Goal: Check status: Check status

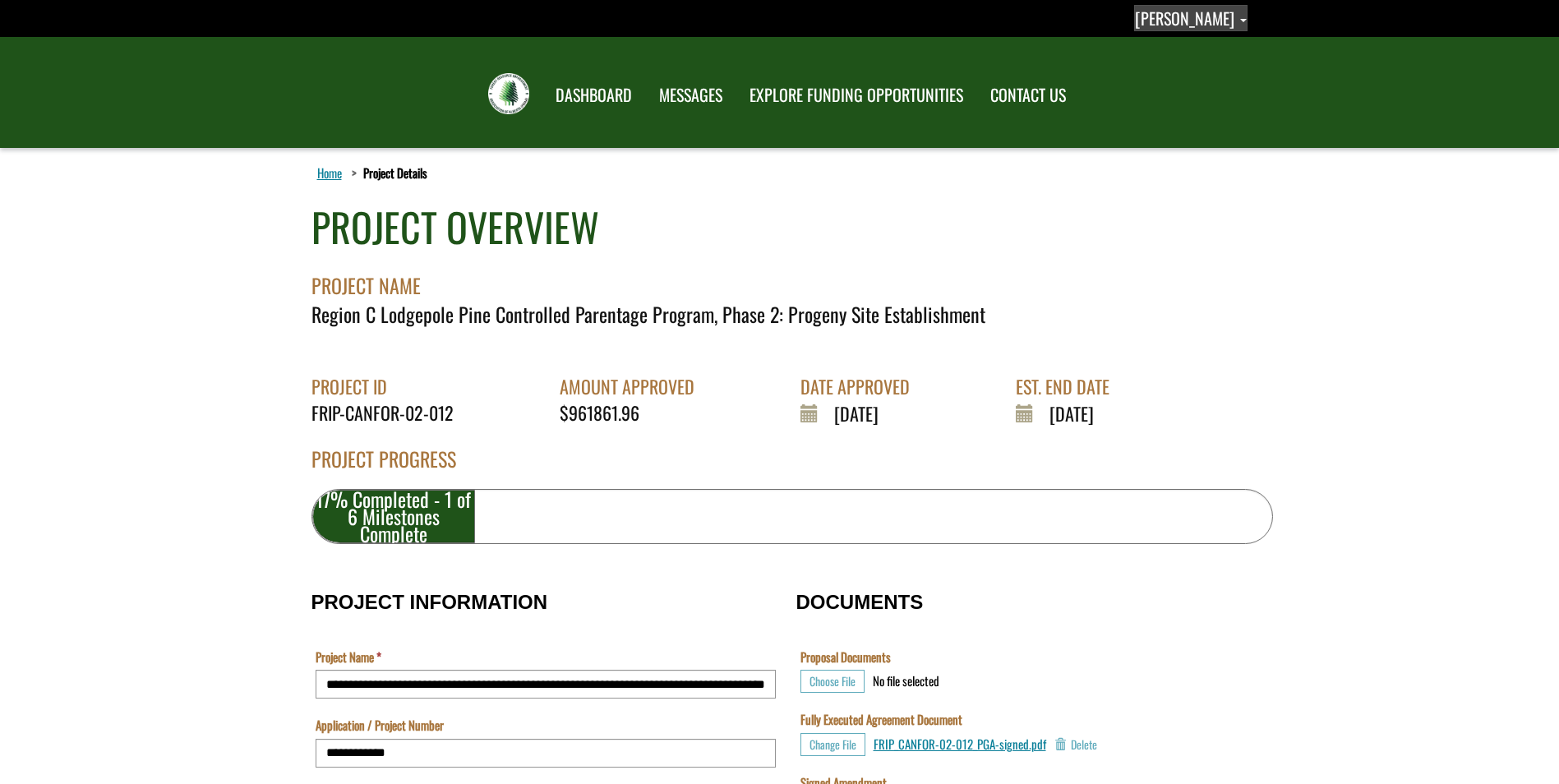
click at [1184, 20] on span "[PERSON_NAME]" at bounding box center [1184, 18] width 99 height 25
click at [1176, 45] on link "Profile" at bounding box center [1181, 48] width 128 height 22
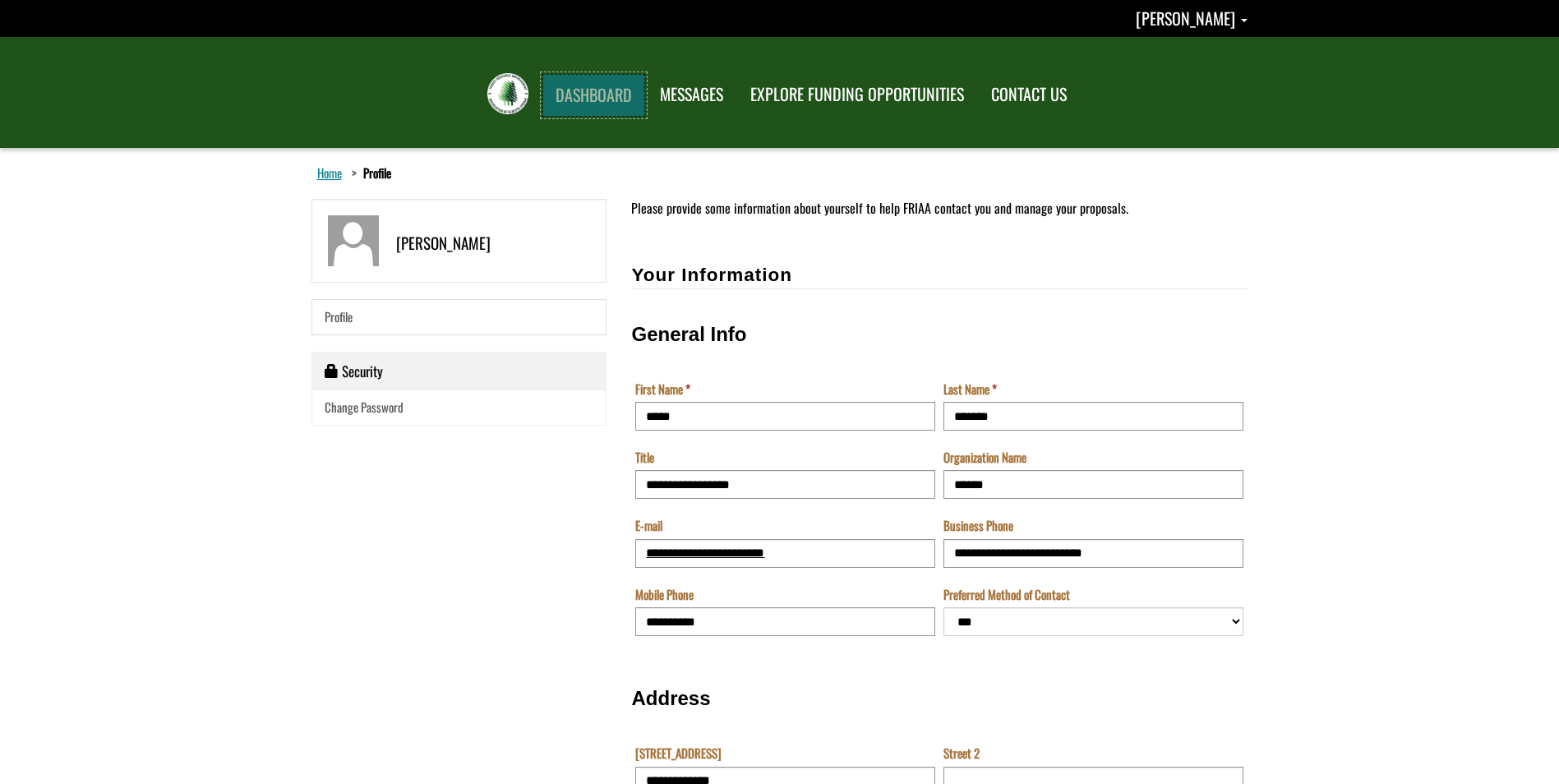
click at [598, 97] on link "DASHBOARD" at bounding box center [593, 95] width 103 height 43
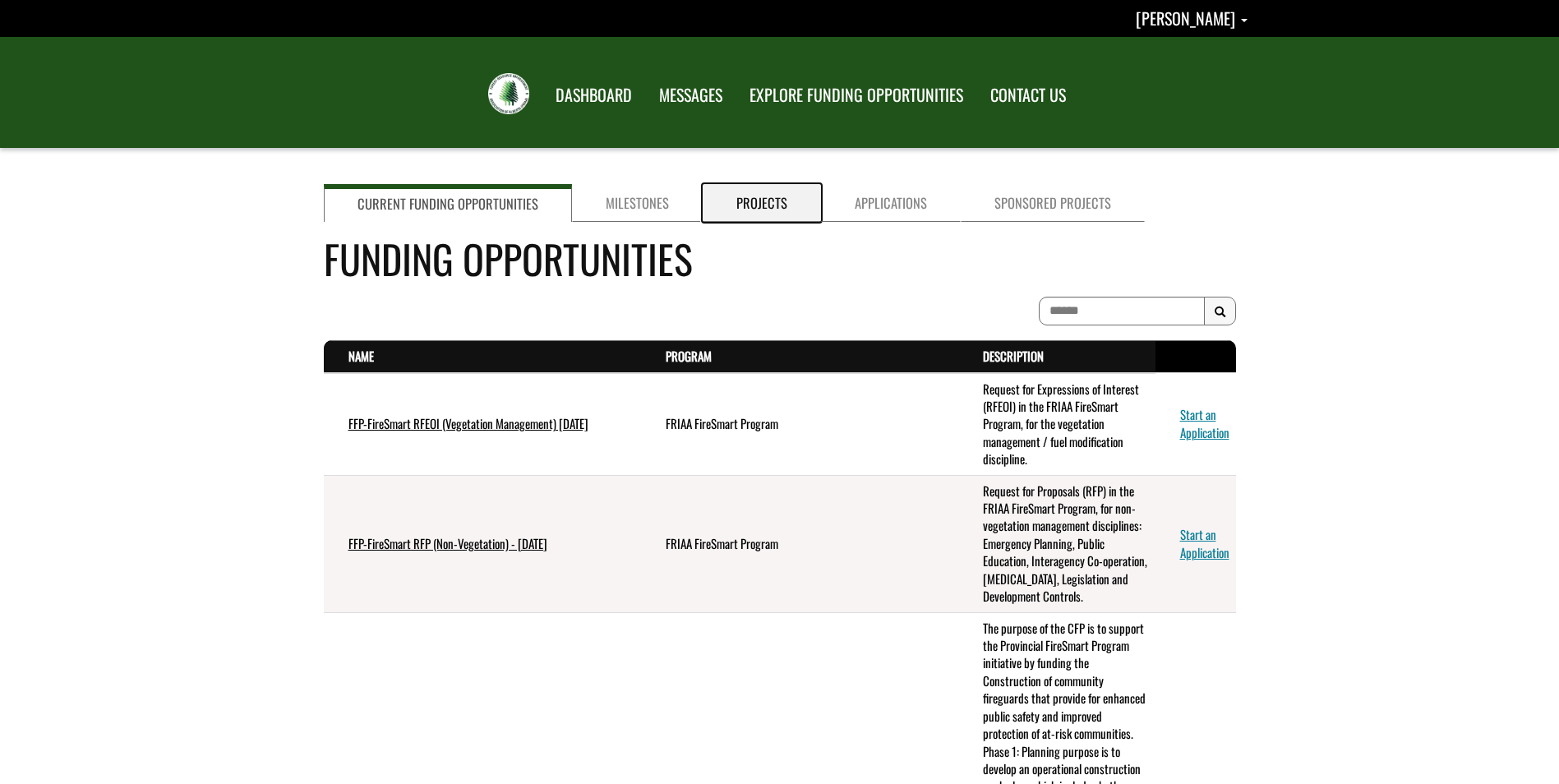
click at [749, 193] on link "Projects" at bounding box center [762, 203] width 118 height 38
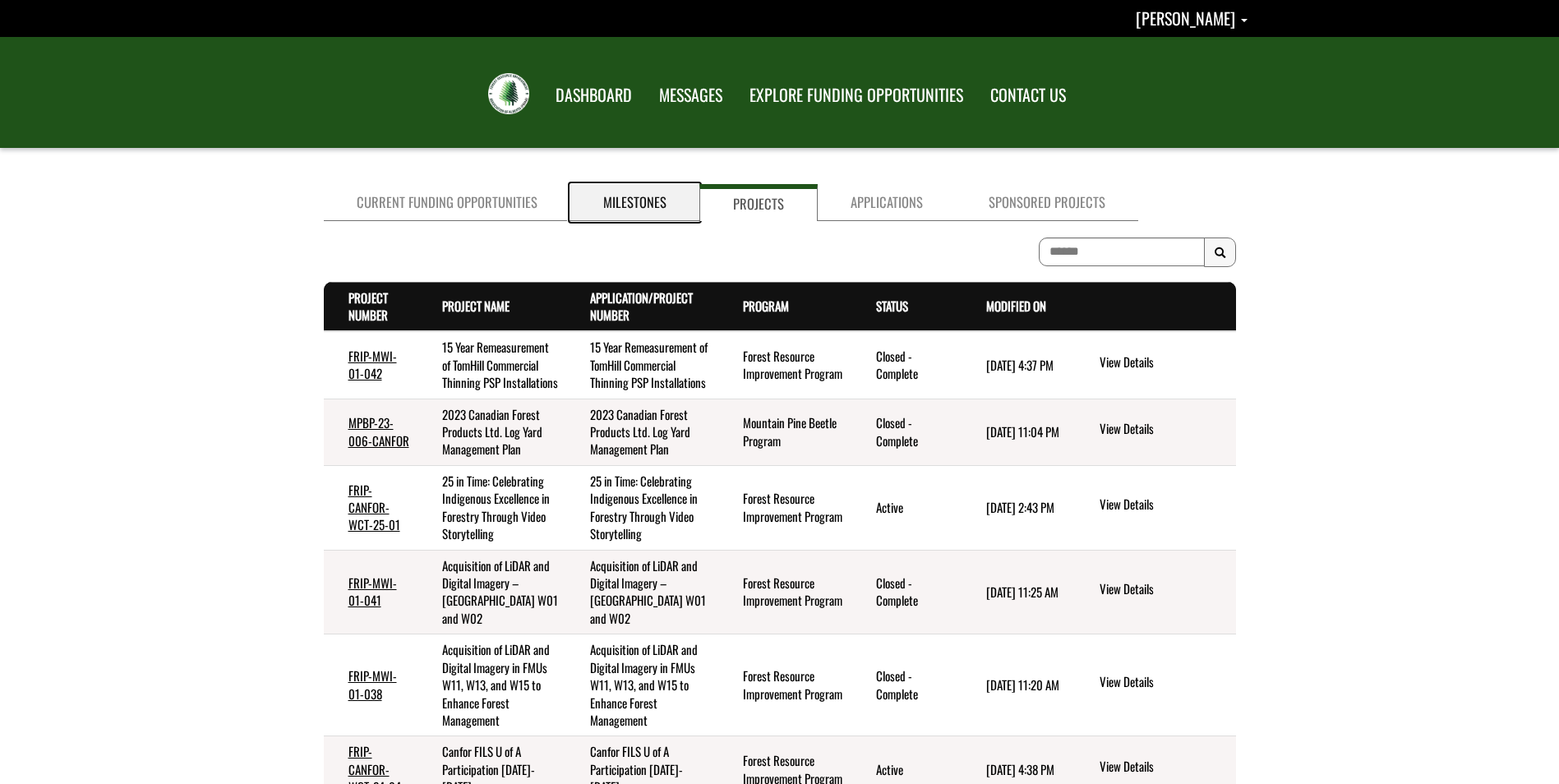
click at [643, 198] on link "Milestones" at bounding box center [634, 202] width 129 height 37
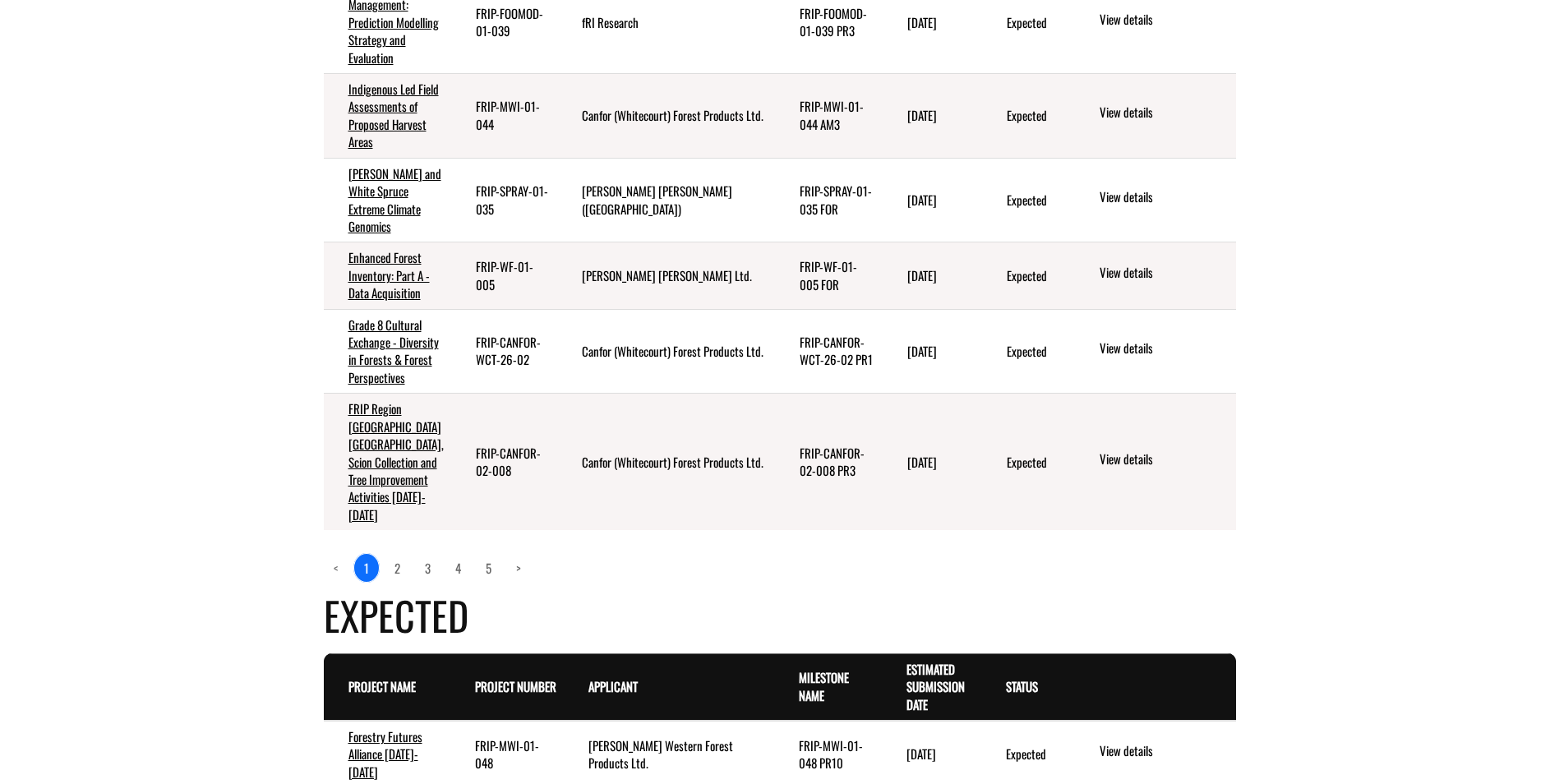
scroll to position [739, 0]
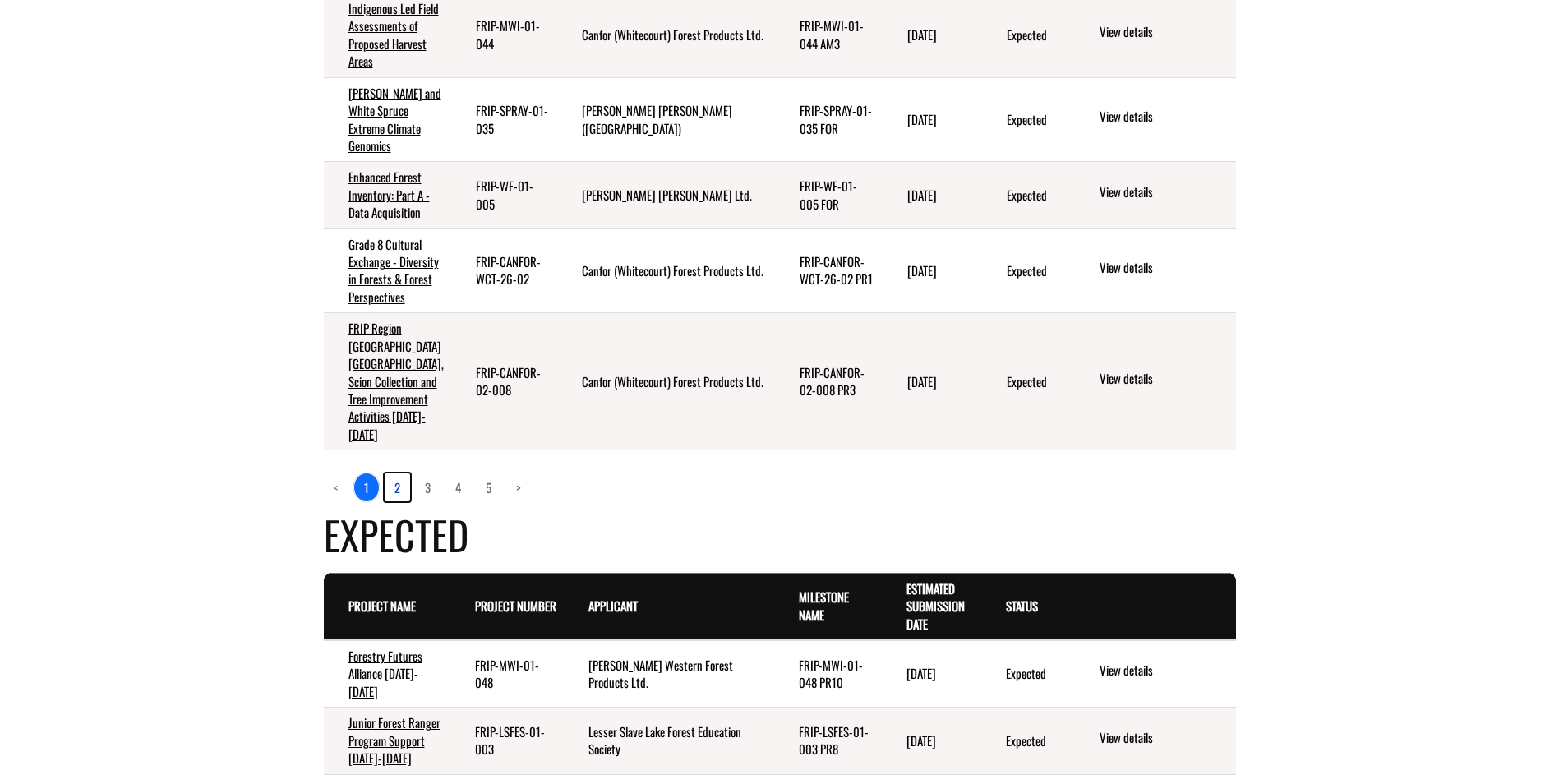
click at [396, 501] on link "2" at bounding box center [397, 487] width 26 height 28
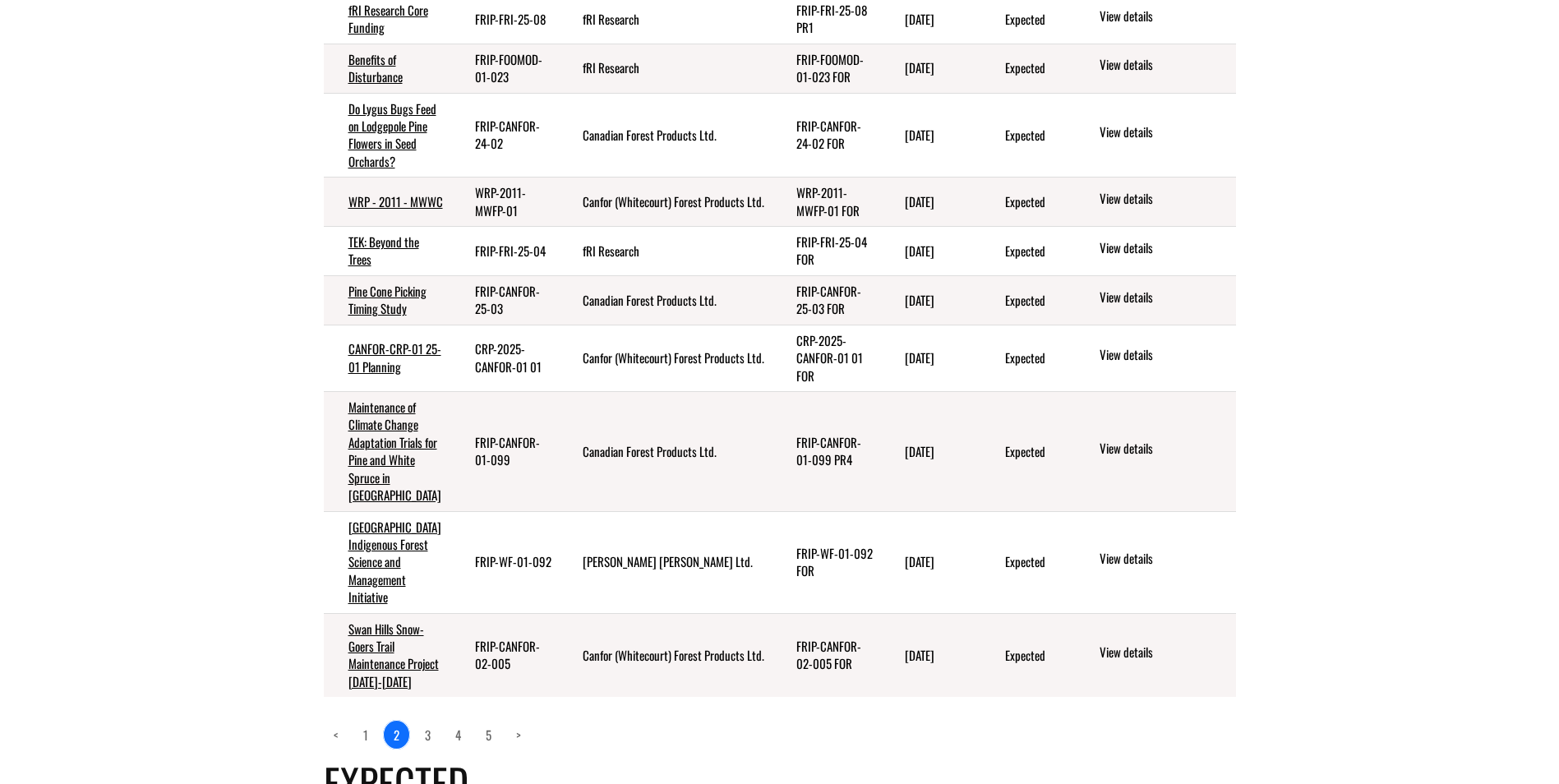
scroll to position [287, 0]
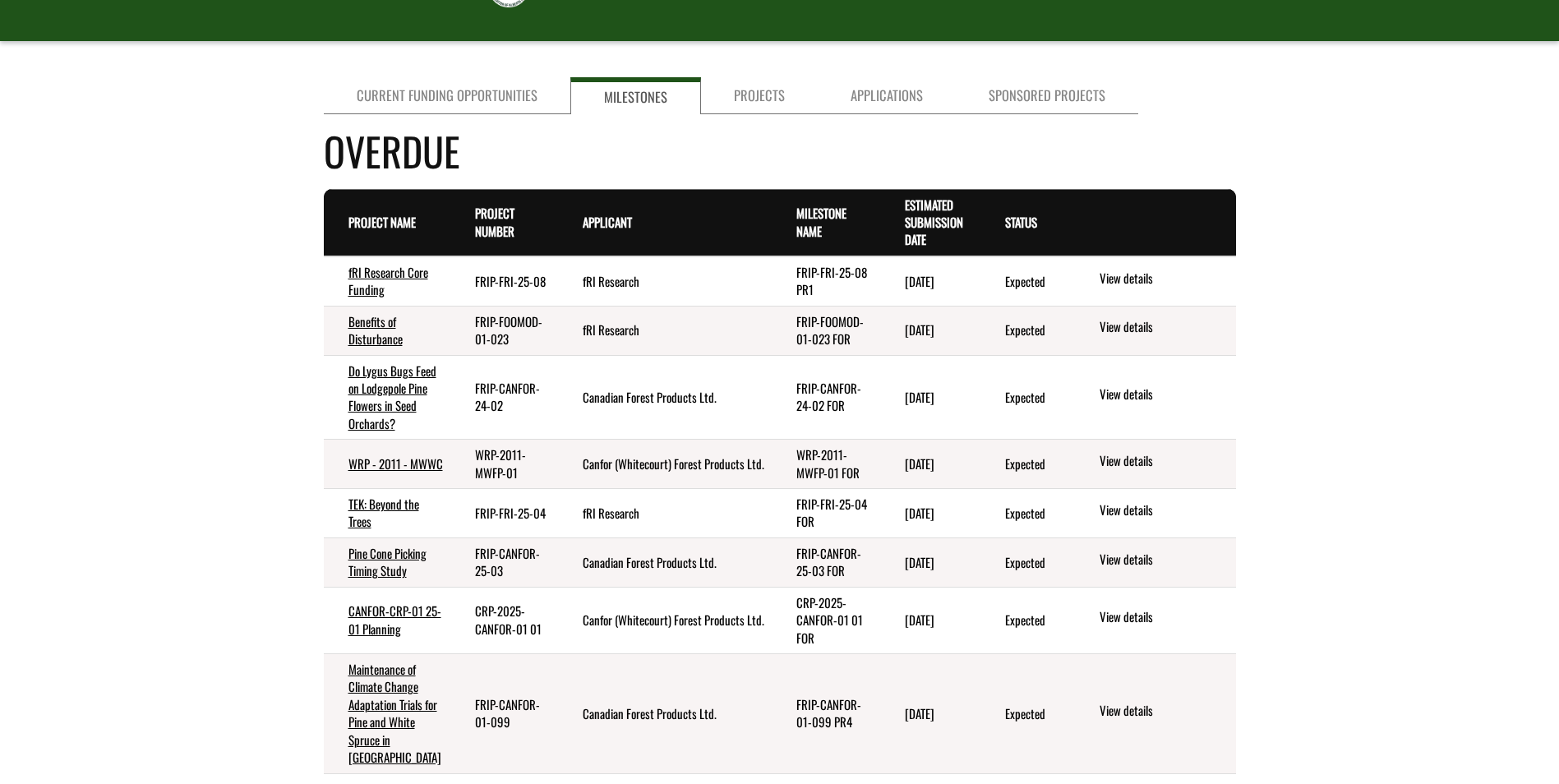
scroll to position [0, 0]
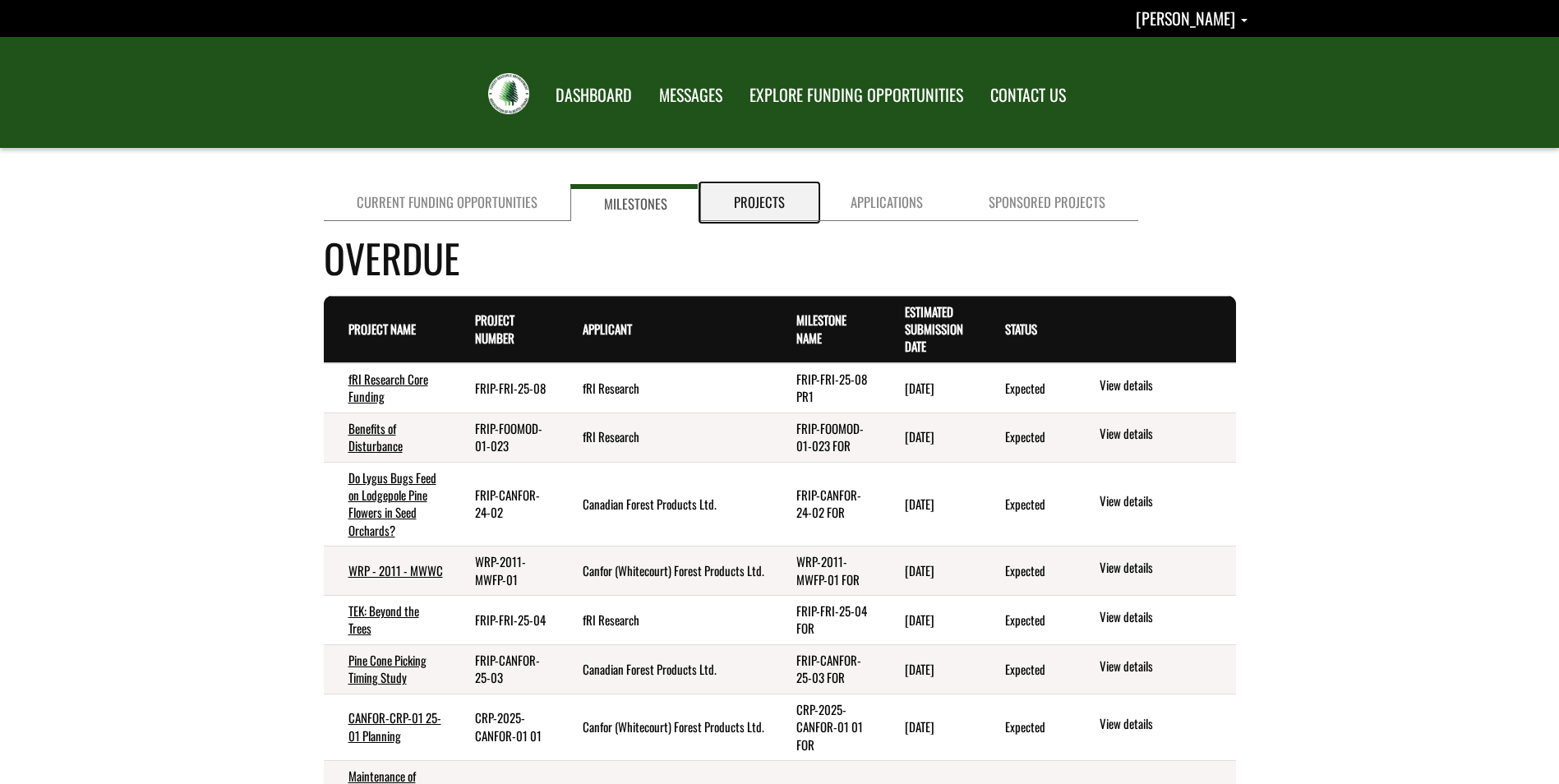
click at [764, 199] on link "Projects" at bounding box center [759, 202] width 116 height 37
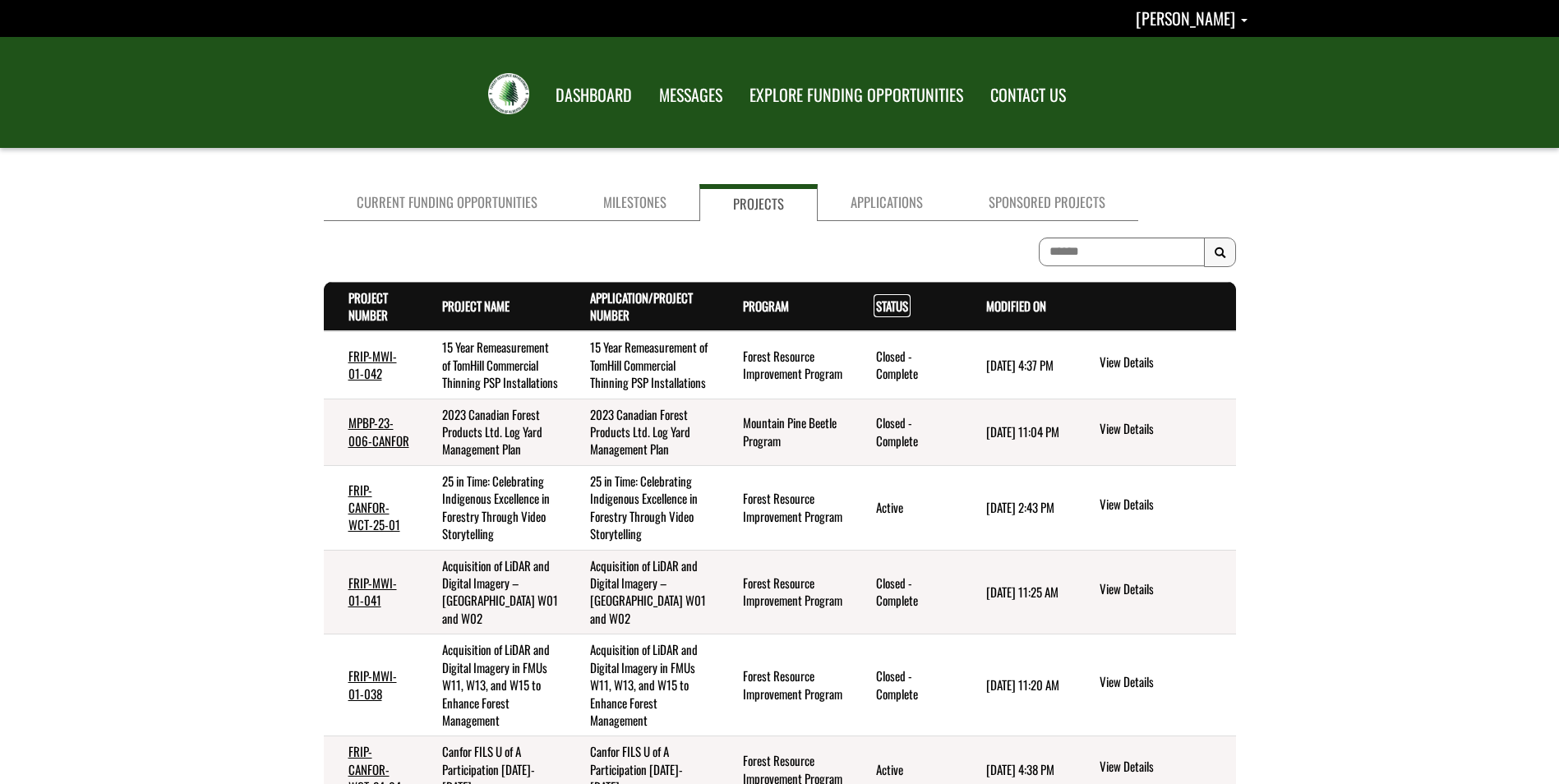
click at [883, 303] on link "Status . sort descending" at bounding box center [891, 305] width 32 height 18
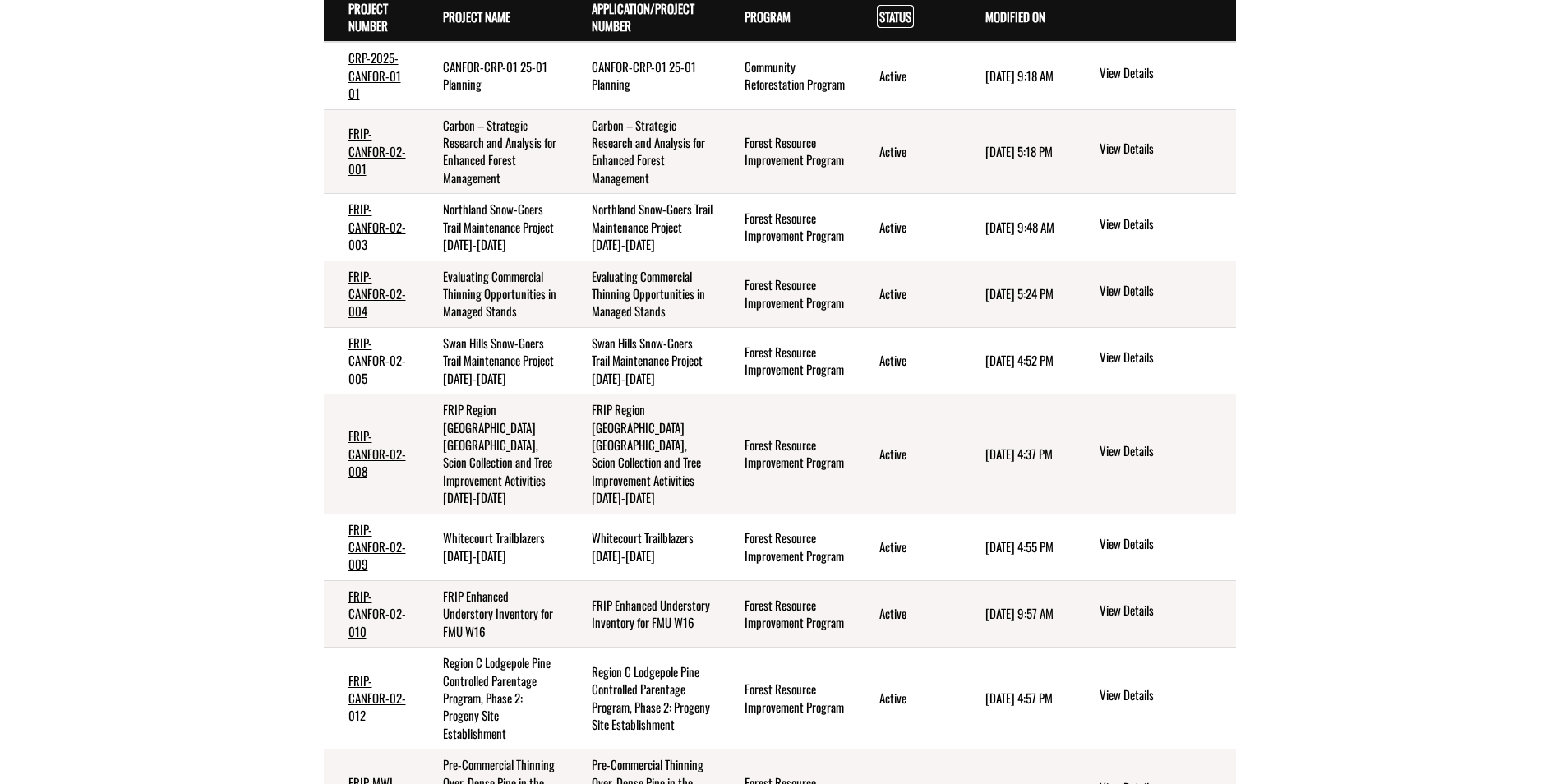
scroll to position [329, 0]
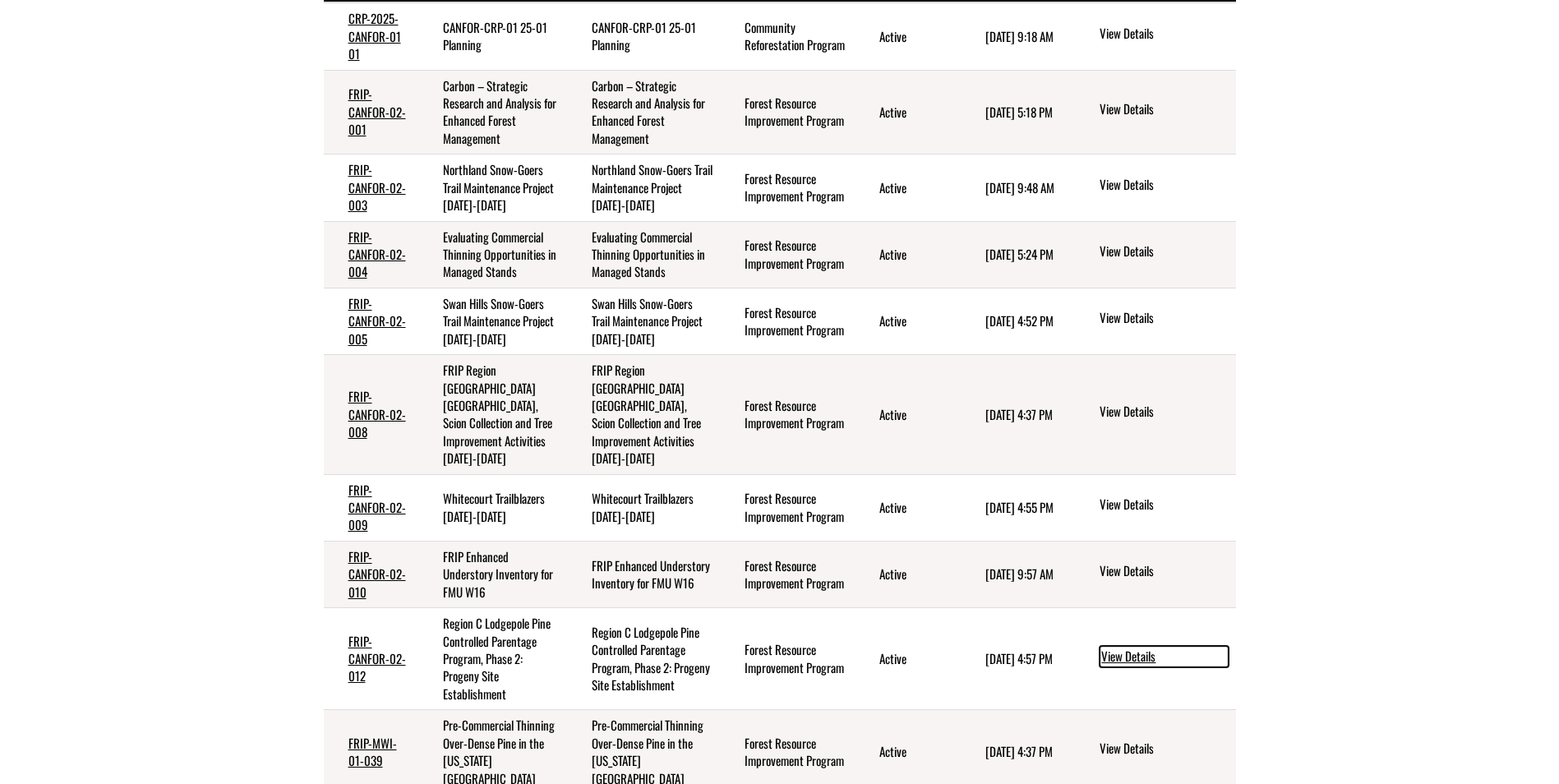
click at [1119, 645] on link "View Details" at bounding box center [1163, 656] width 129 height 21
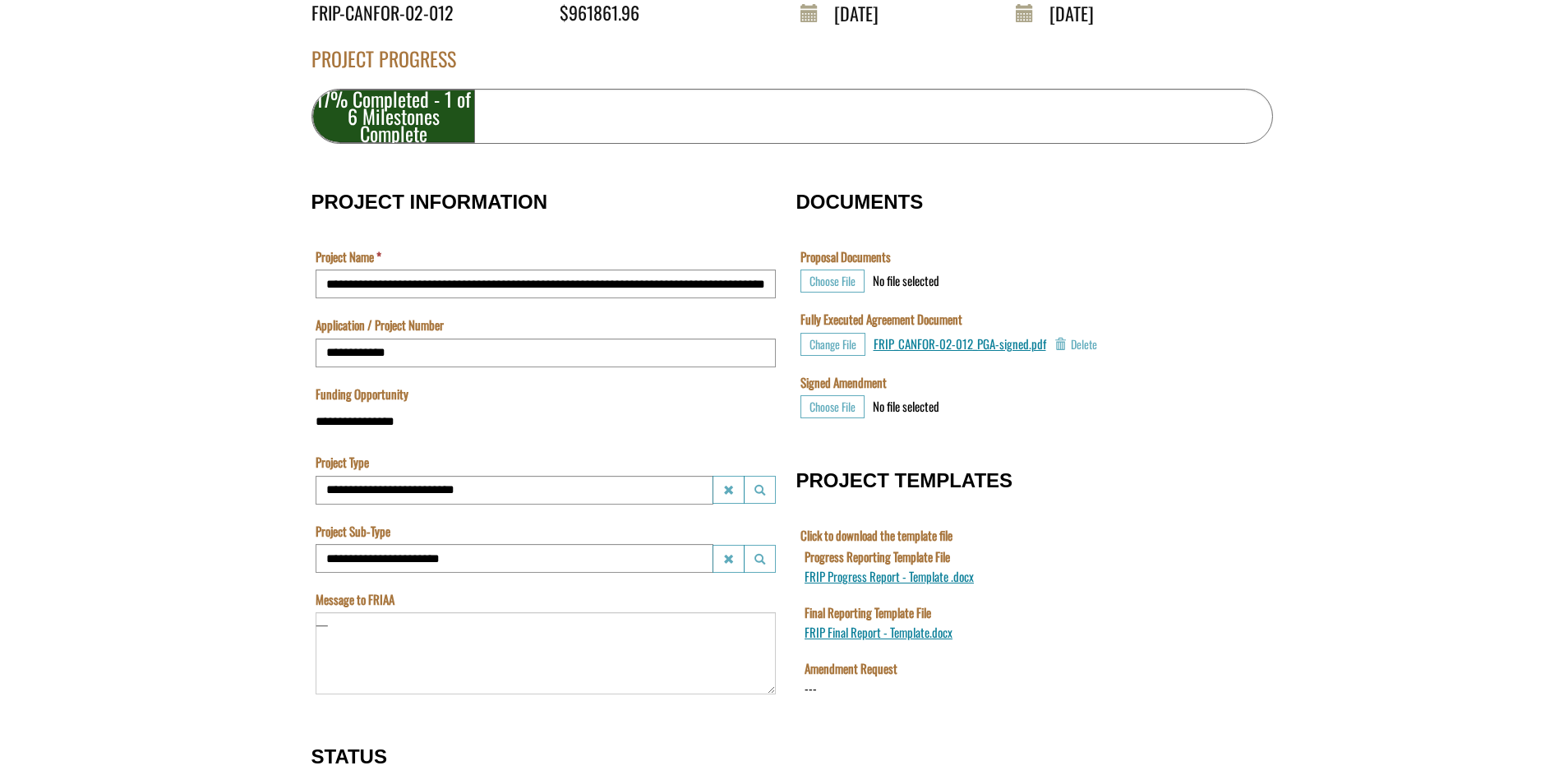
scroll to position [411, 0]
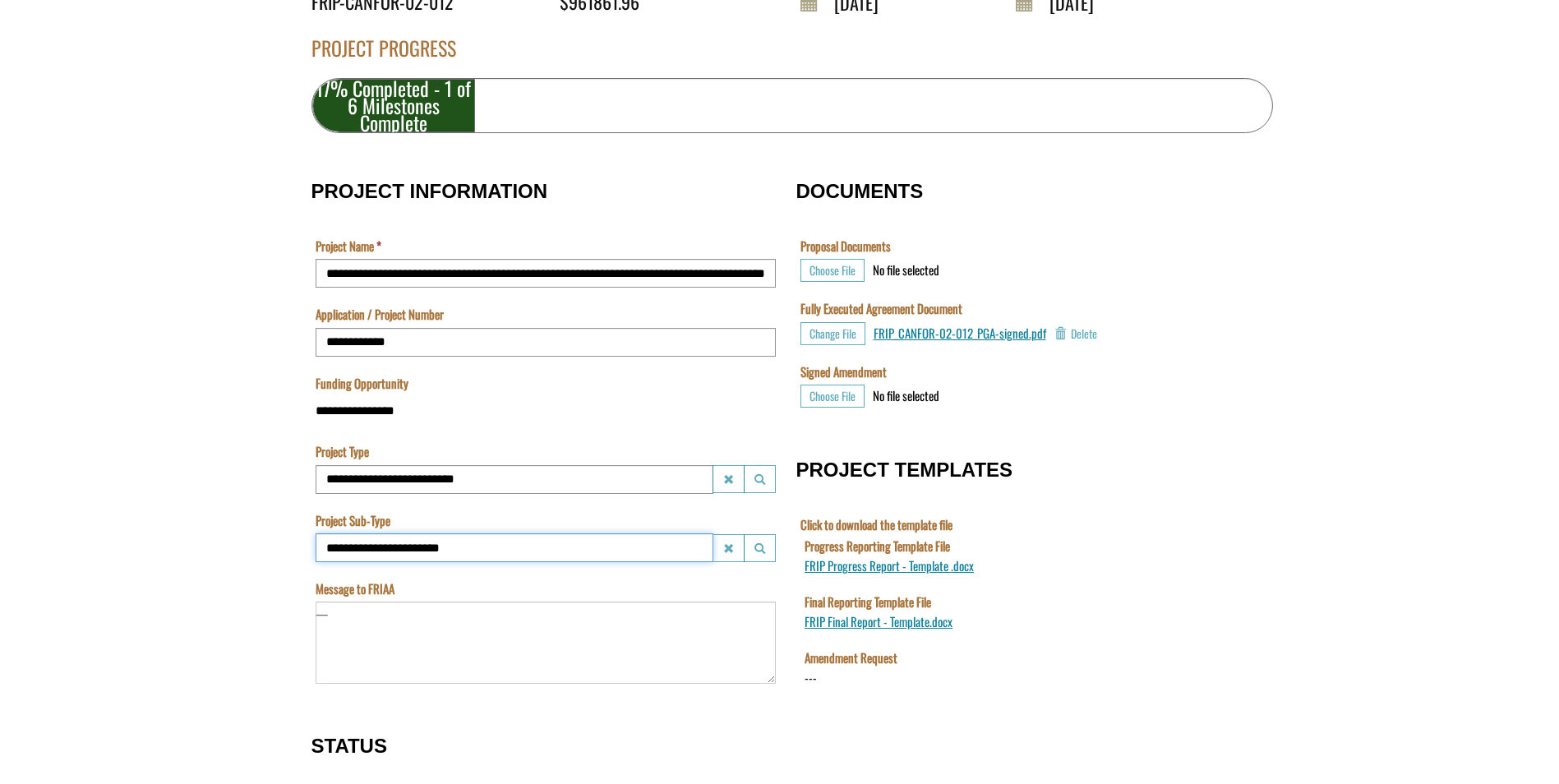
click at [672, 552] on input "**********" at bounding box center [515, 548] width 398 height 29
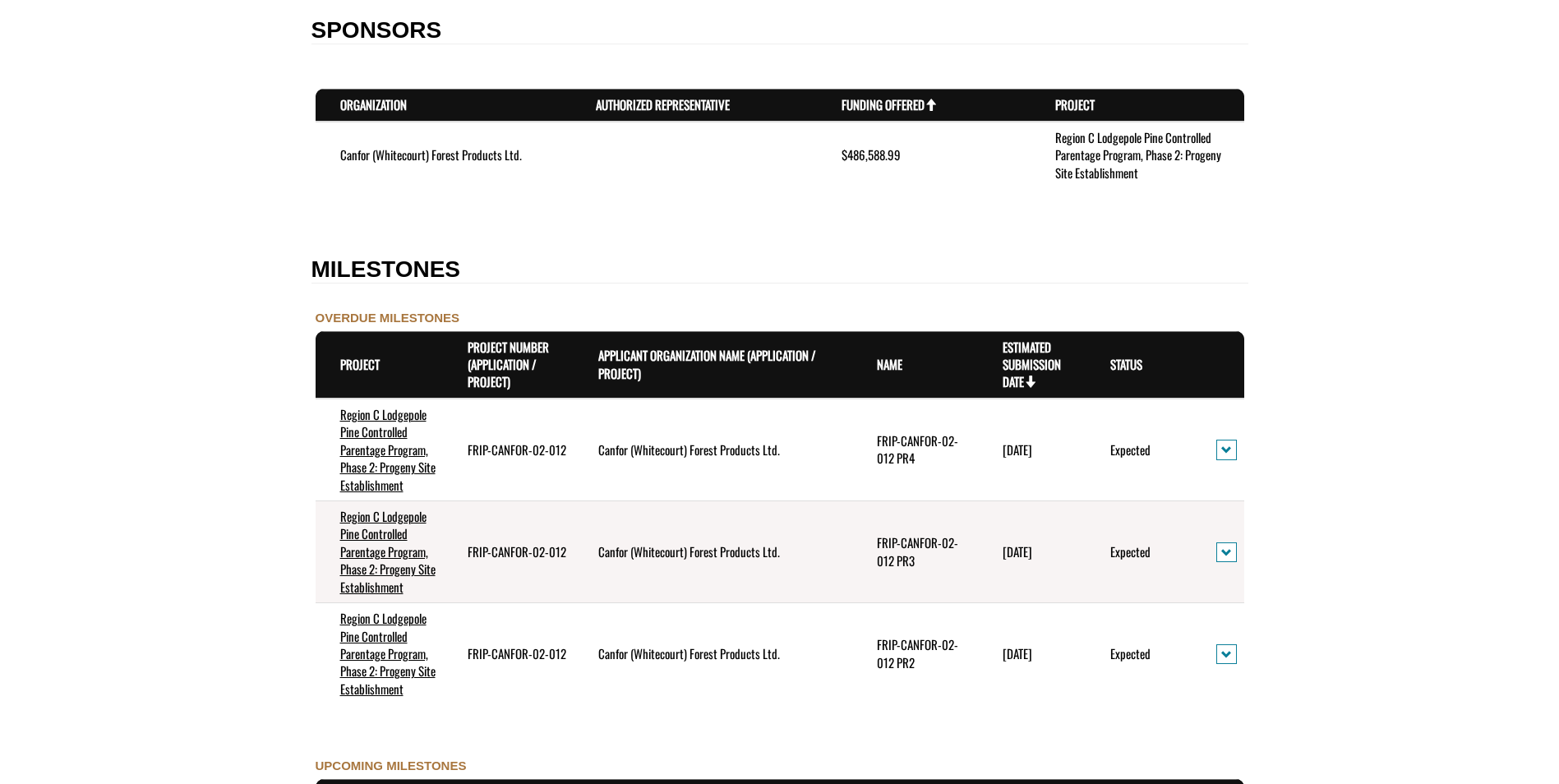
scroll to position [1397, 0]
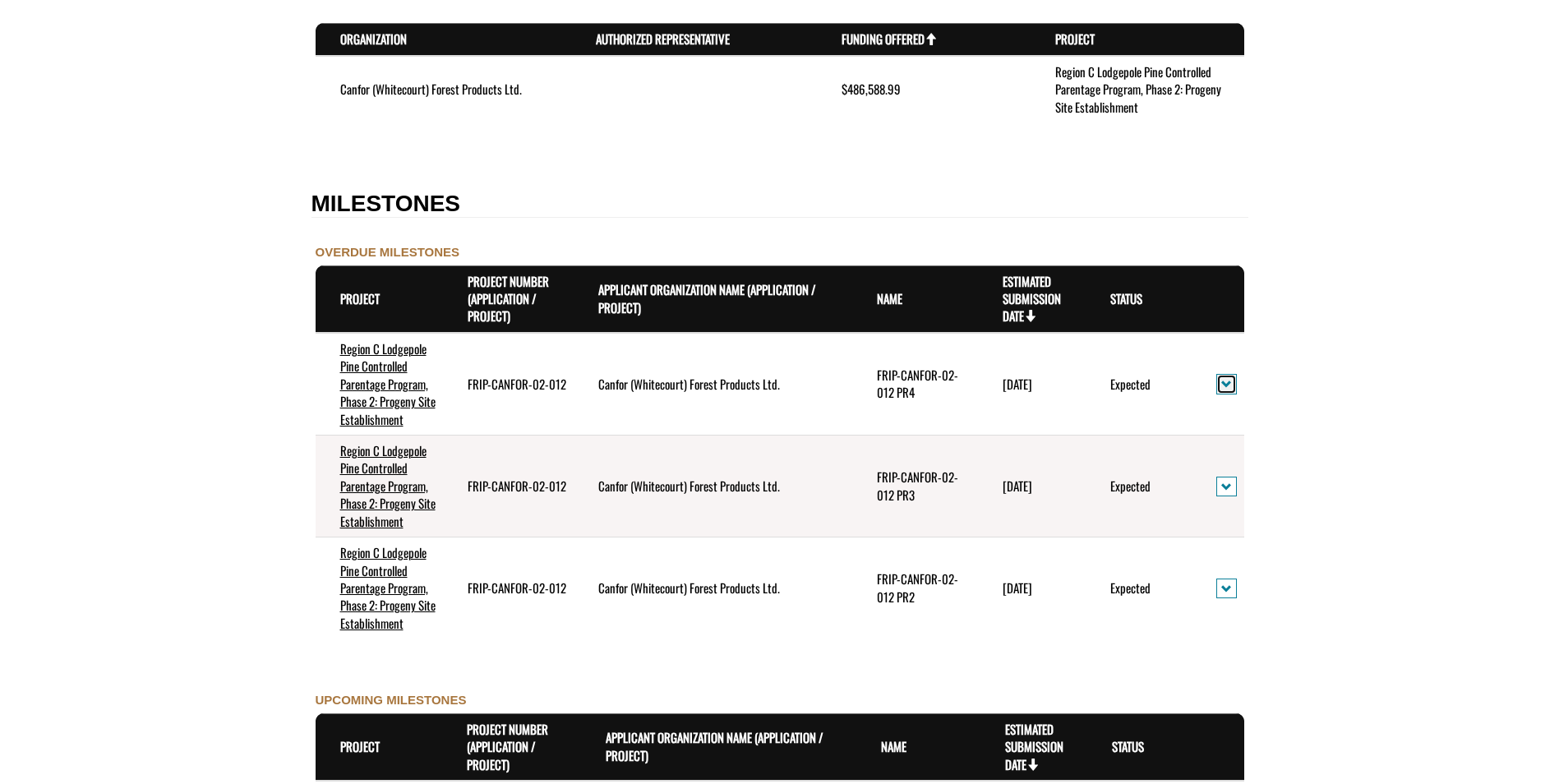
click at [1223, 387] on span "action menu" at bounding box center [1226, 383] width 10 height 12
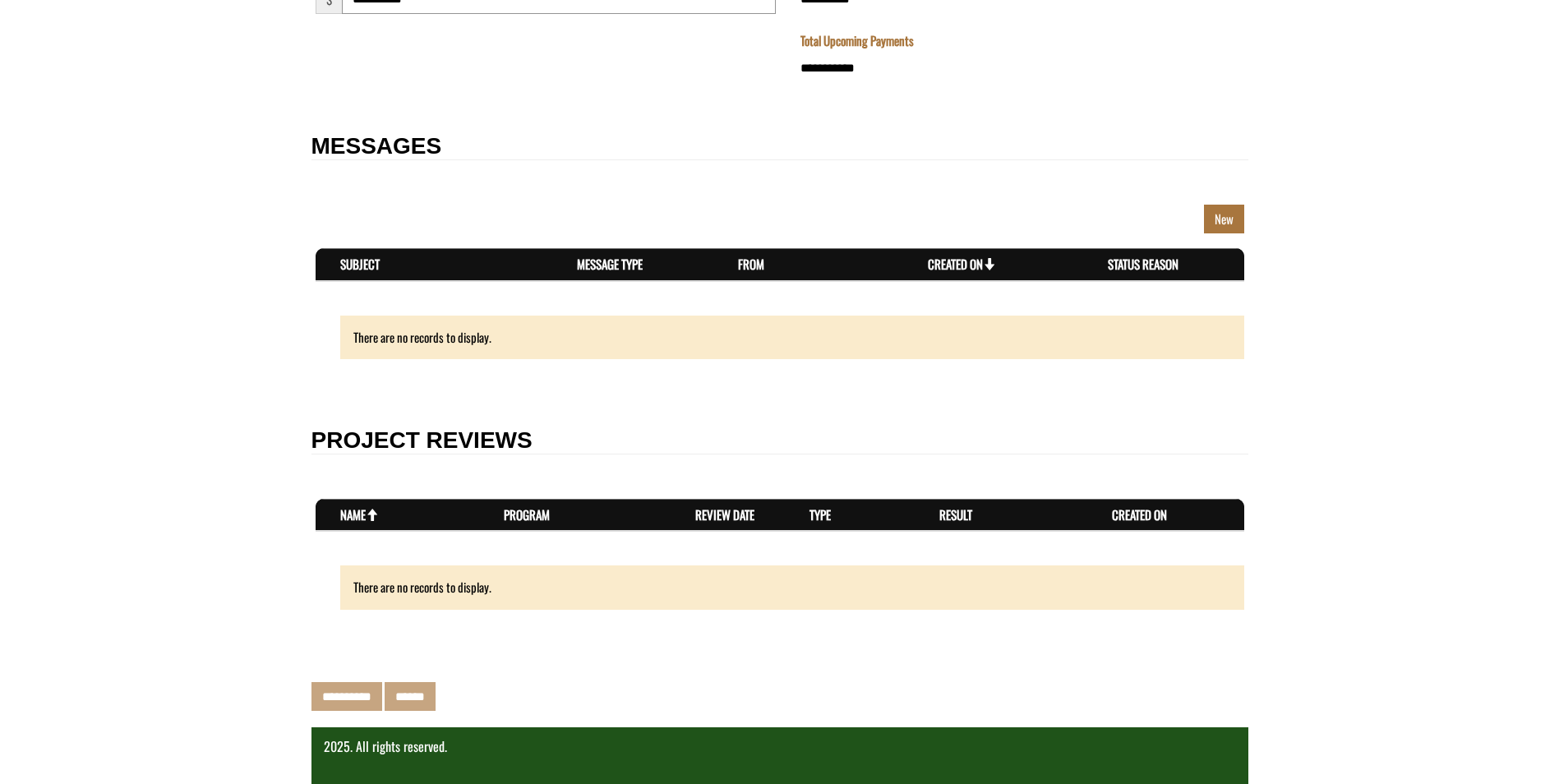
scroll to position [2766, 0]
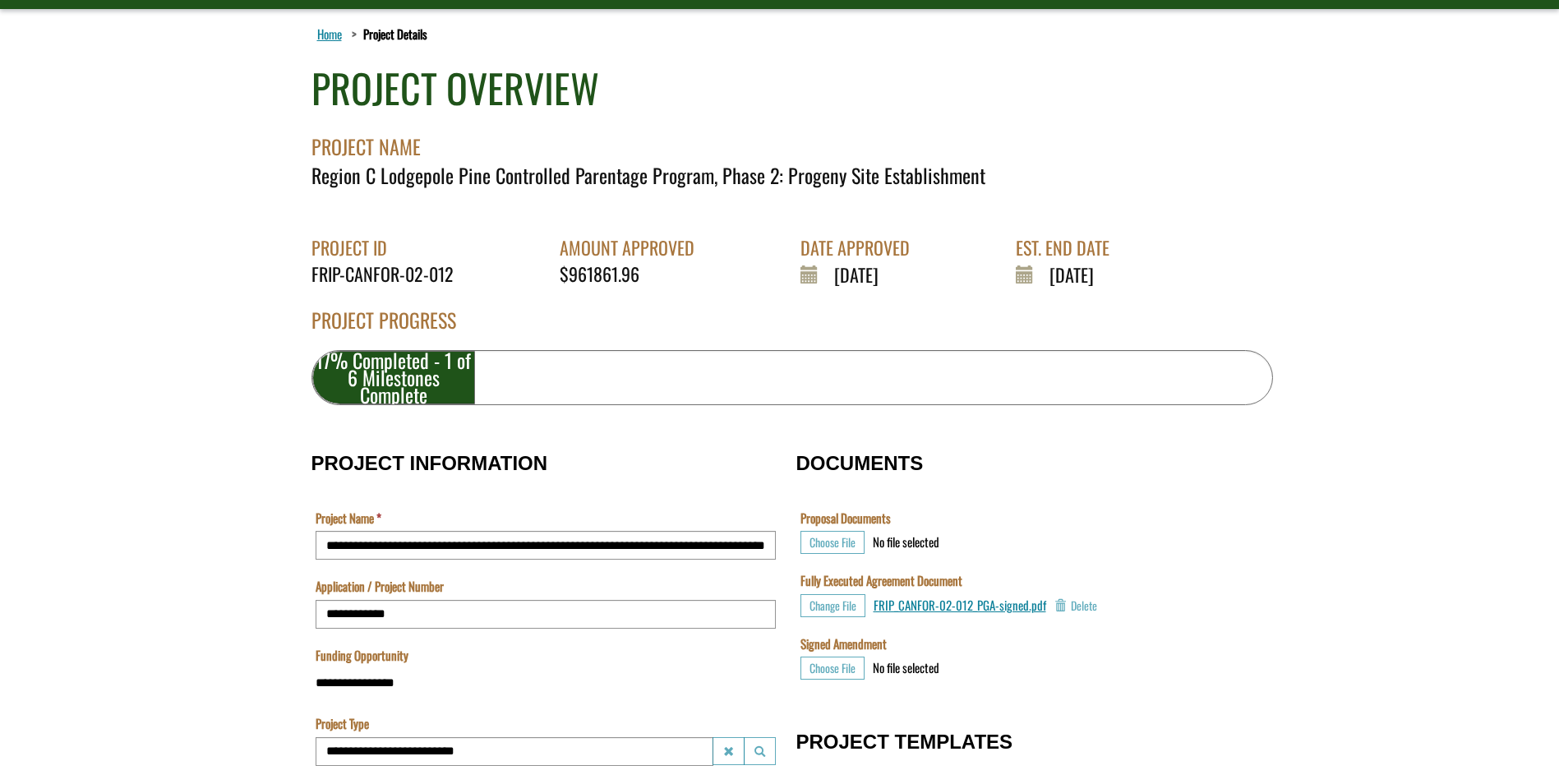
scroll to position [0, 0]
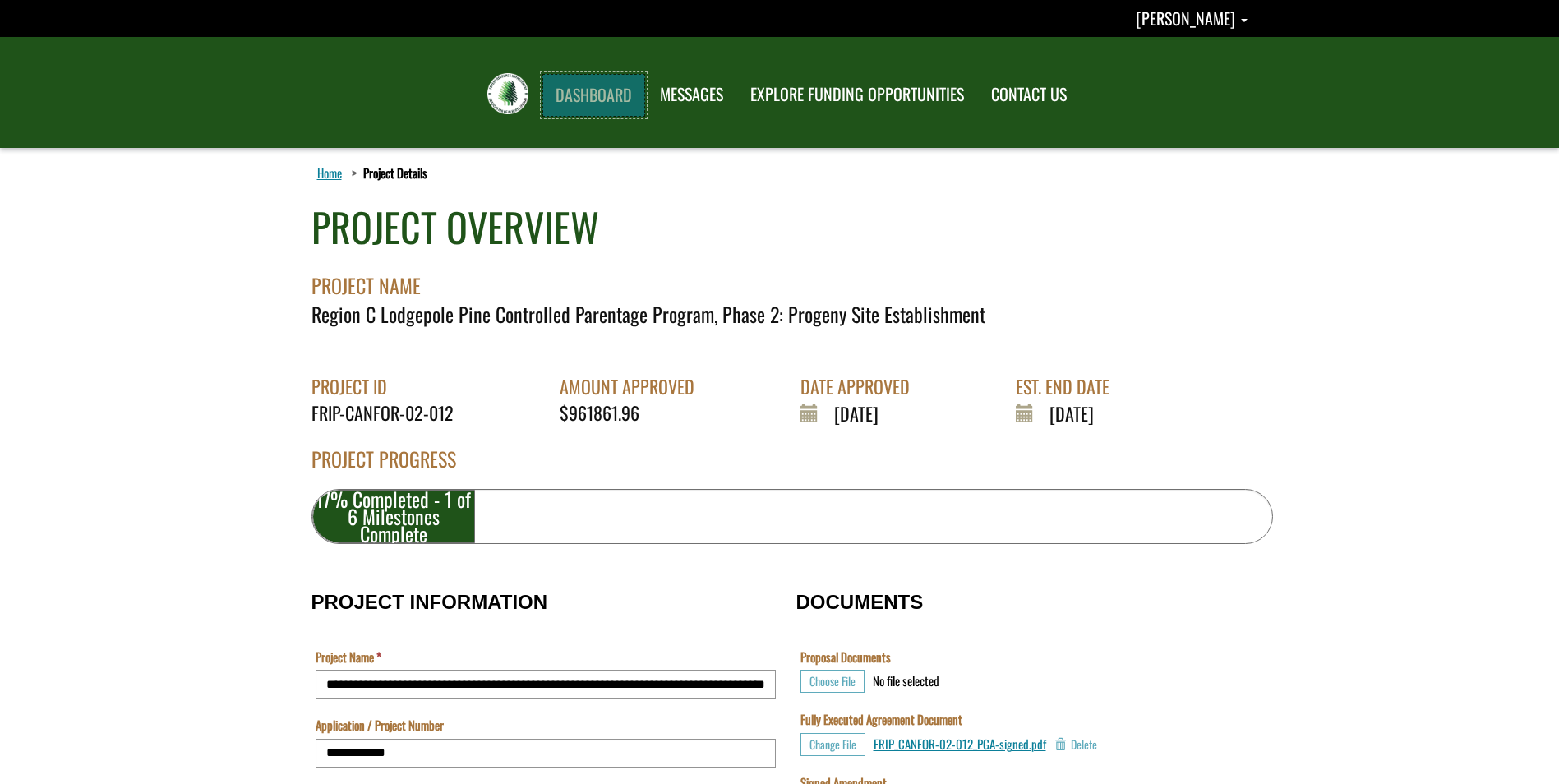
click at [579, 97] on link "DASHBOARD" at bounding box center [593, 95] width 103 height 43
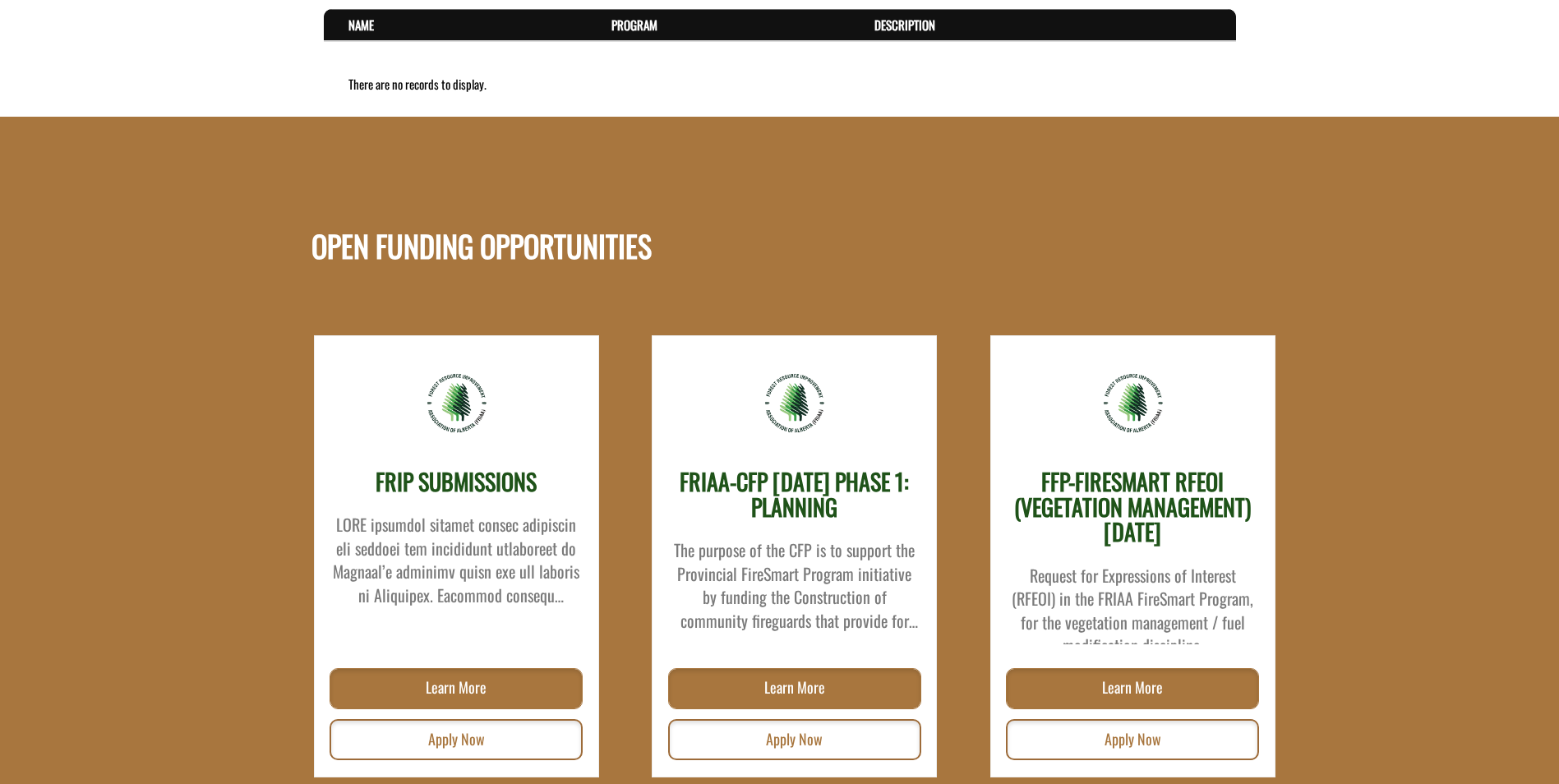
scroll to position [2014, 0]
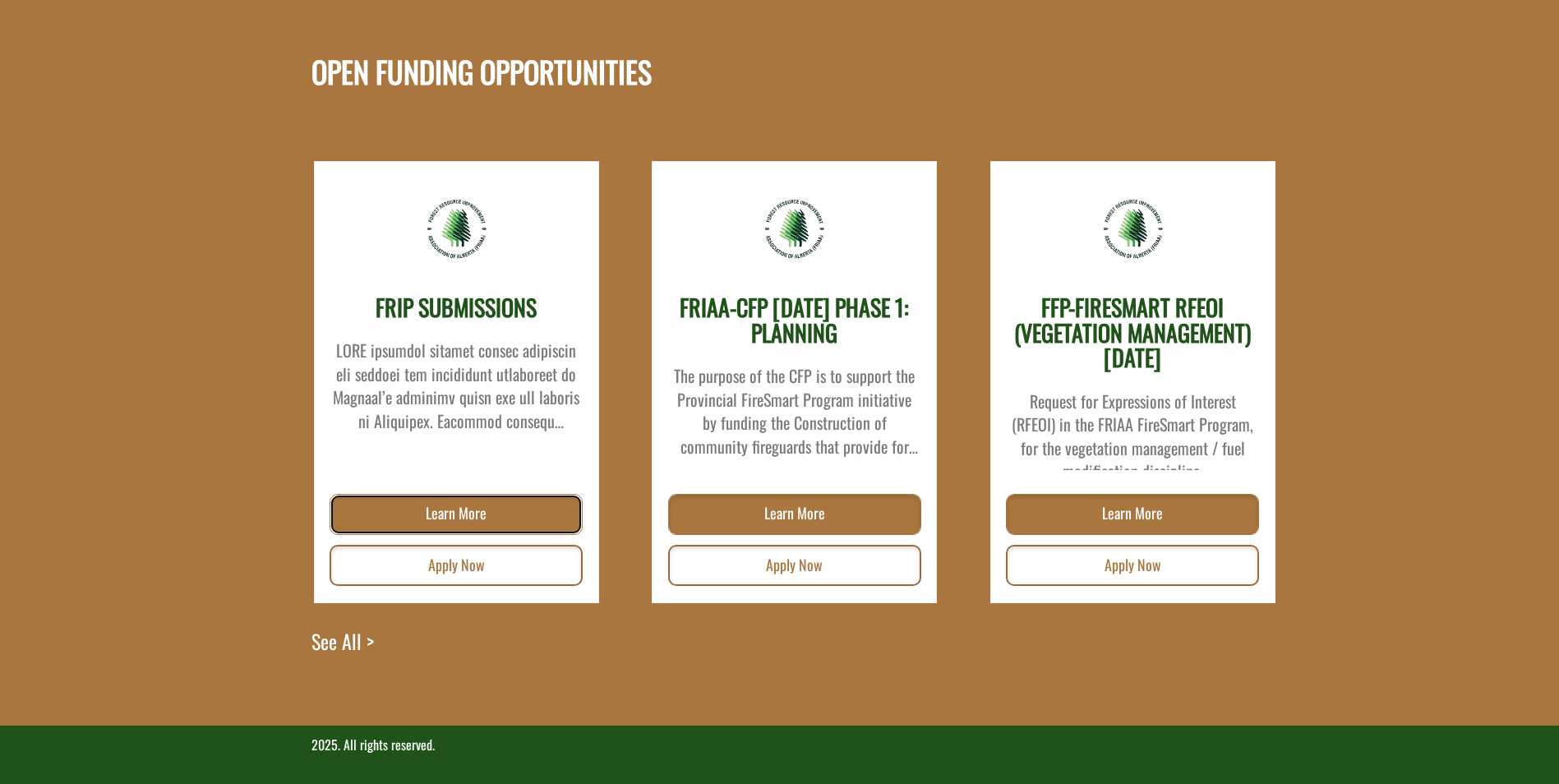
click at [482, 518] on link "Learn More" at bounding box center [456, 514] width 253 height 41
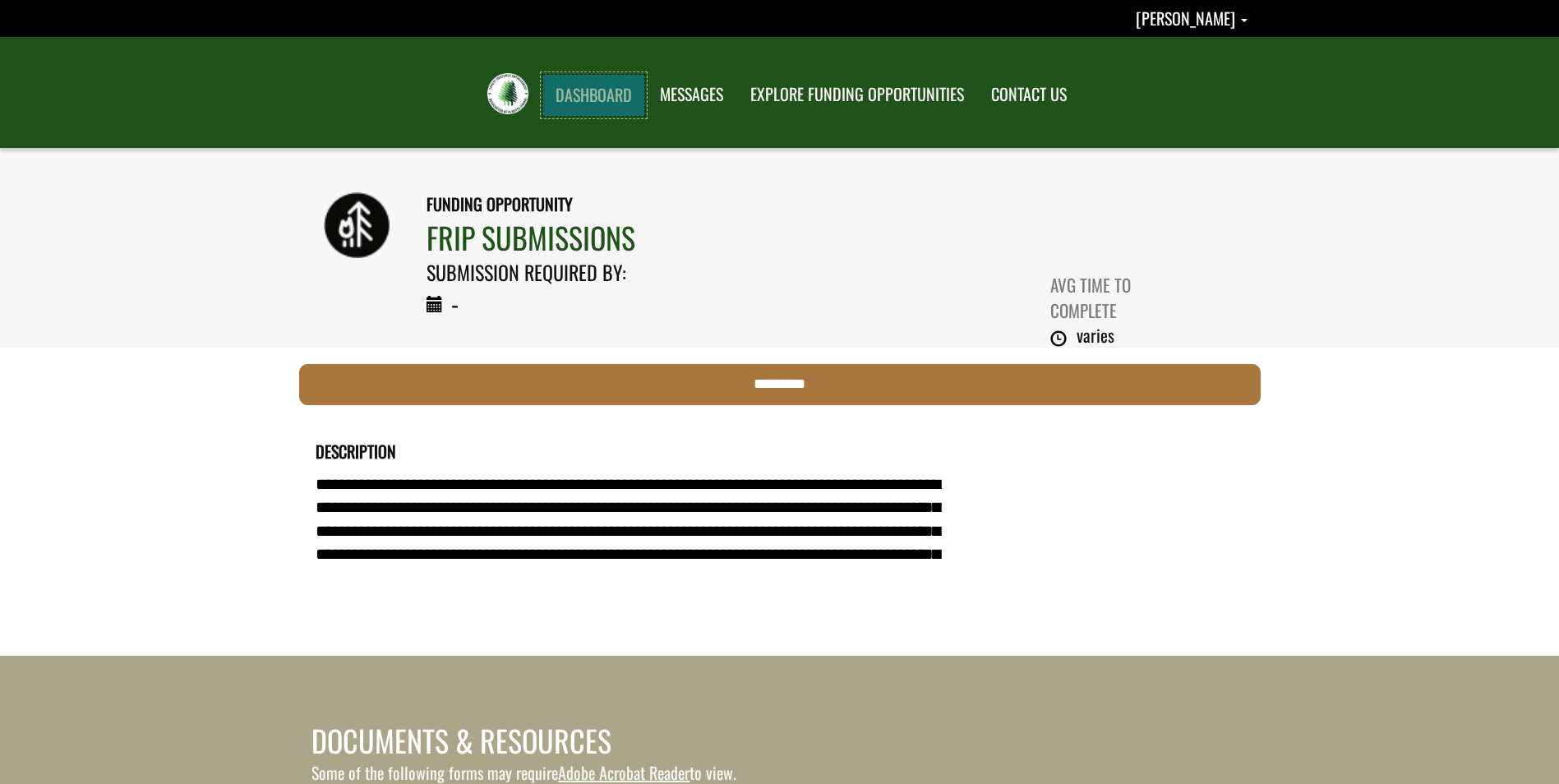
click at [595, 92] on link "DASHBOARD" at bounding box center [593, 95] width 103 height 43
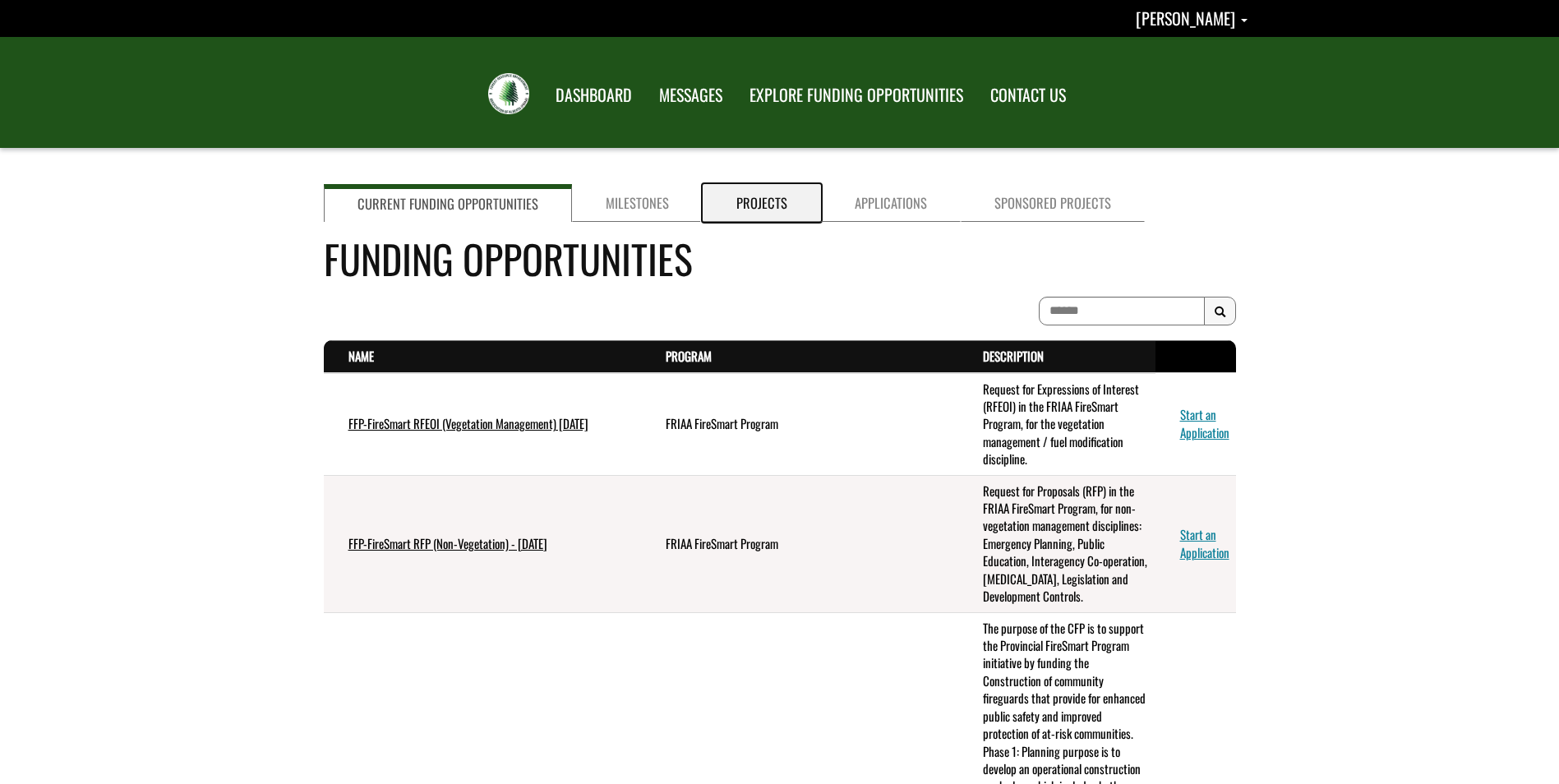
click at [767, 198] on link "Projects" at bounding box center [762, 203] width 118 height 38
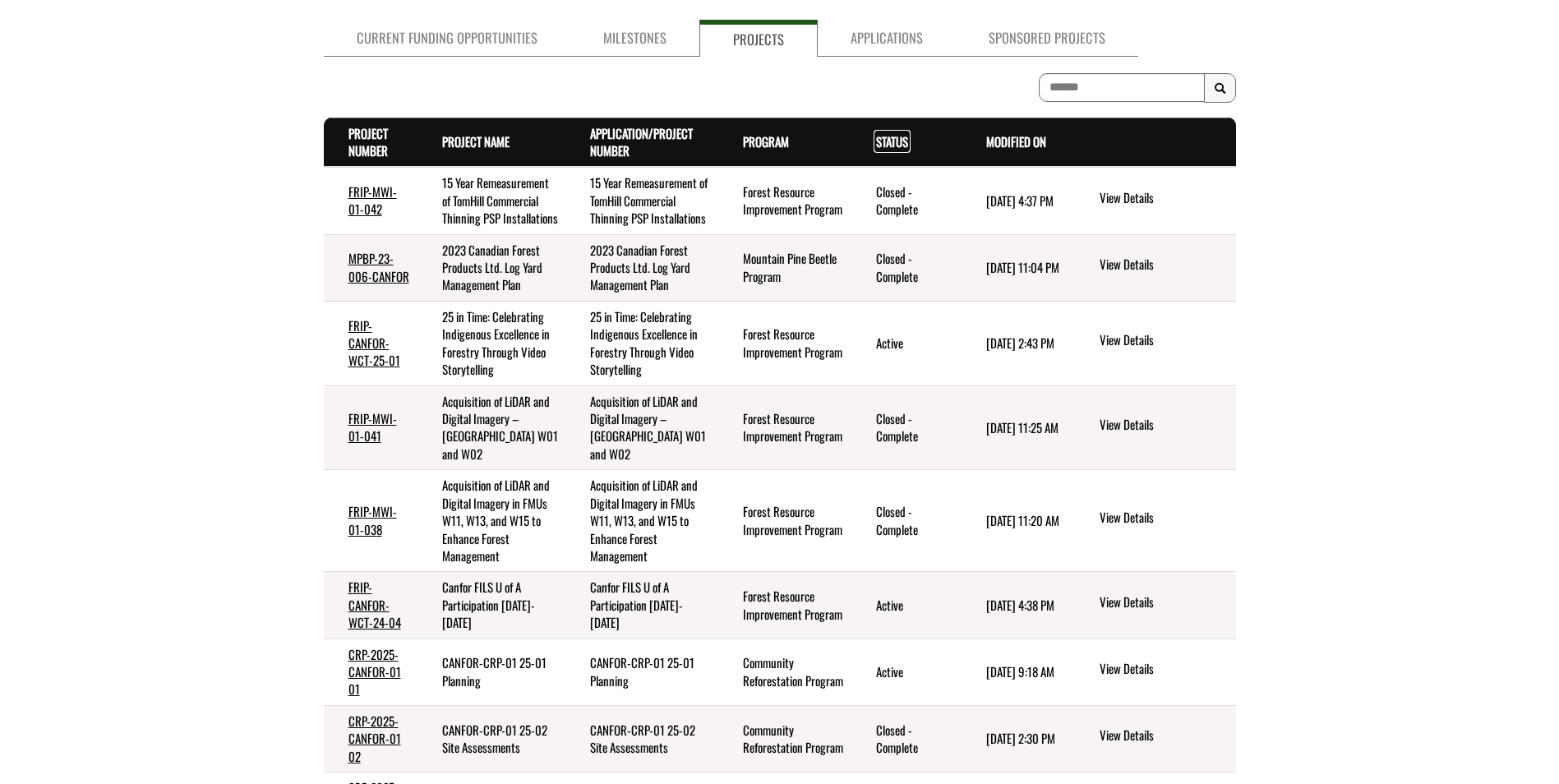
click at [886, 139] on link "Status . sort descending" at bounding box center [891, 141] width 32 height 18
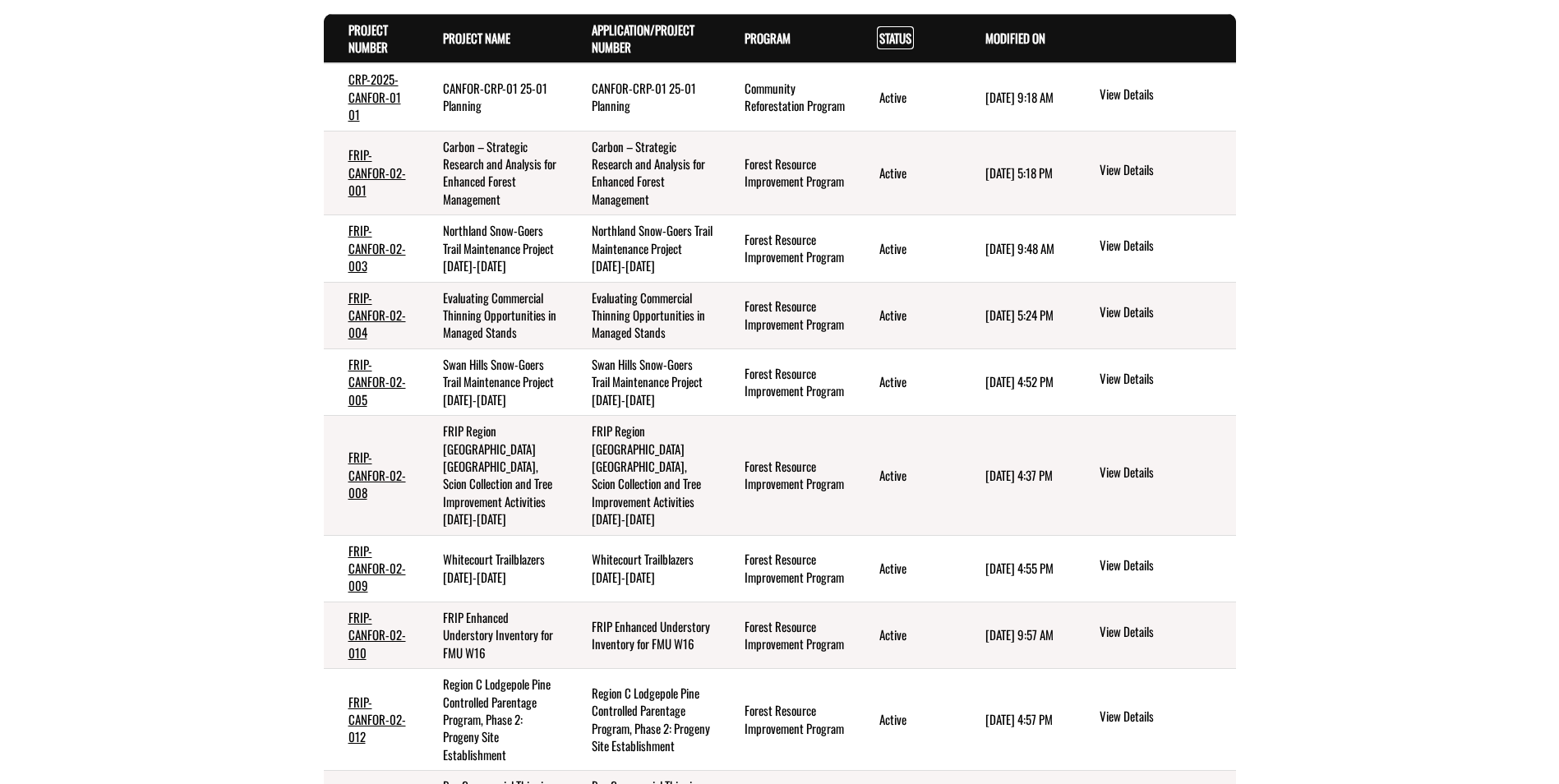
scroll to position [411, 0]
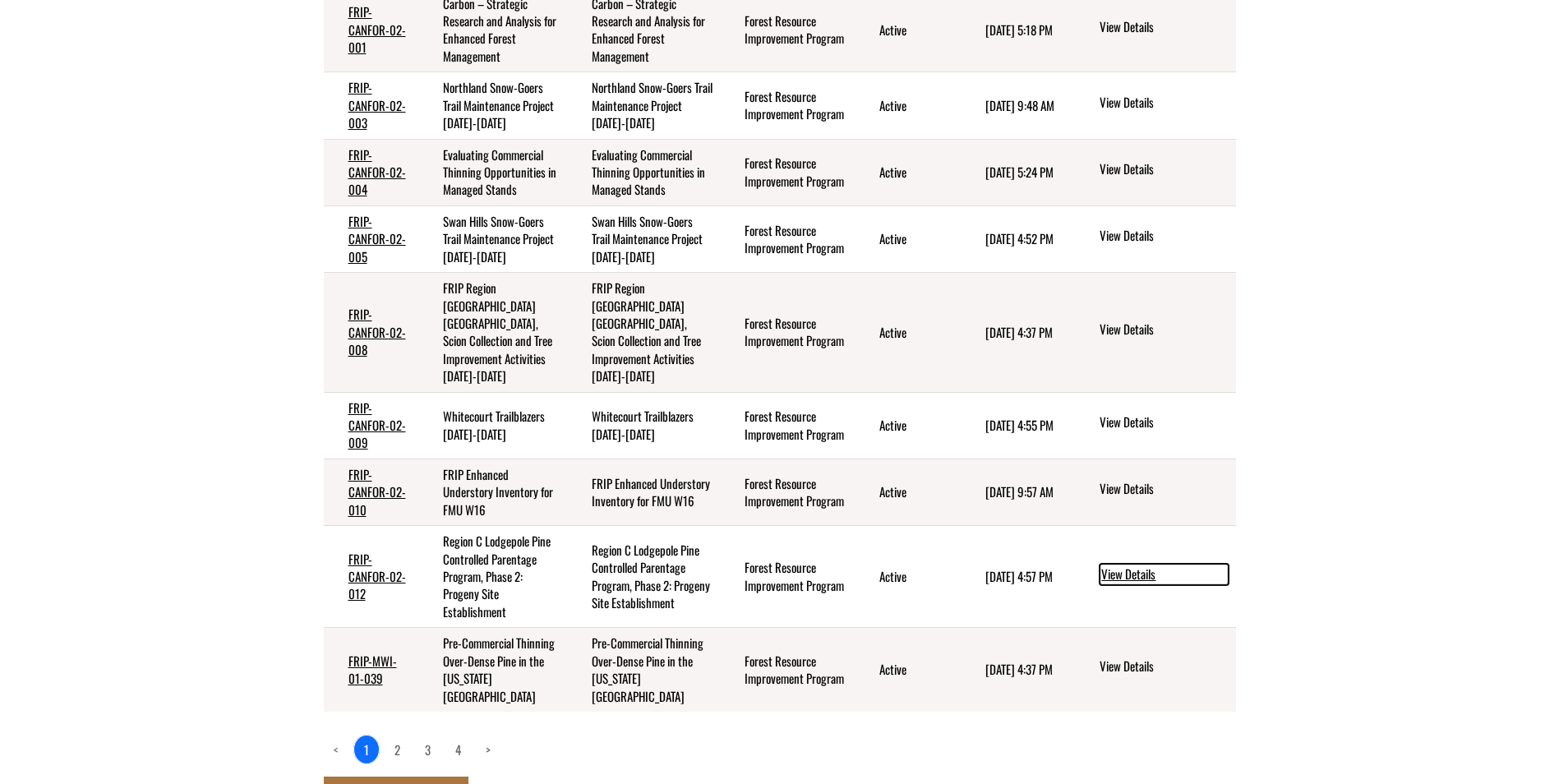
click at [1143, 563] on link "View Details" at bounding box center [1163, 573] width 129 height 21
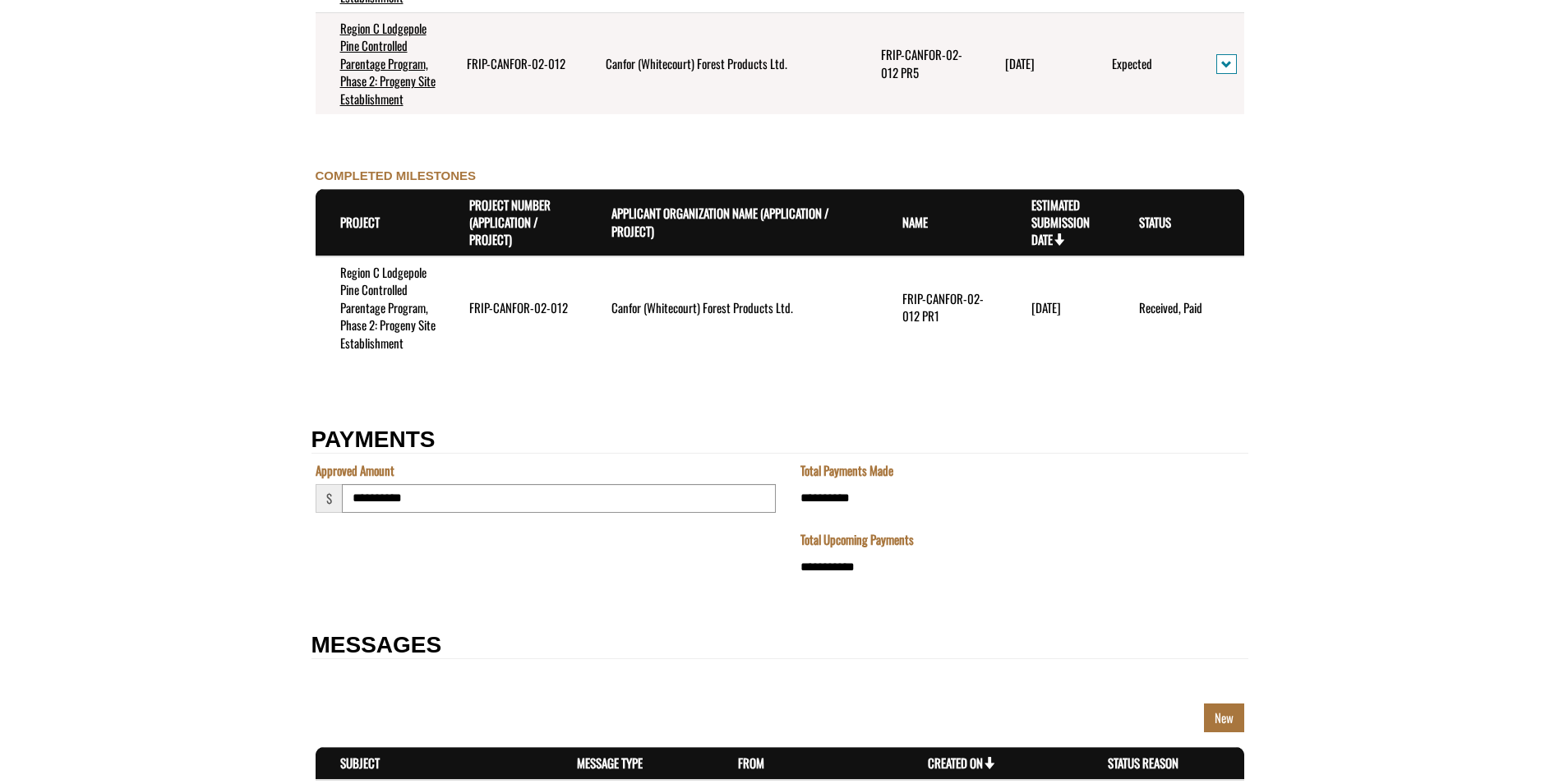
scroll to position [2028, 0]
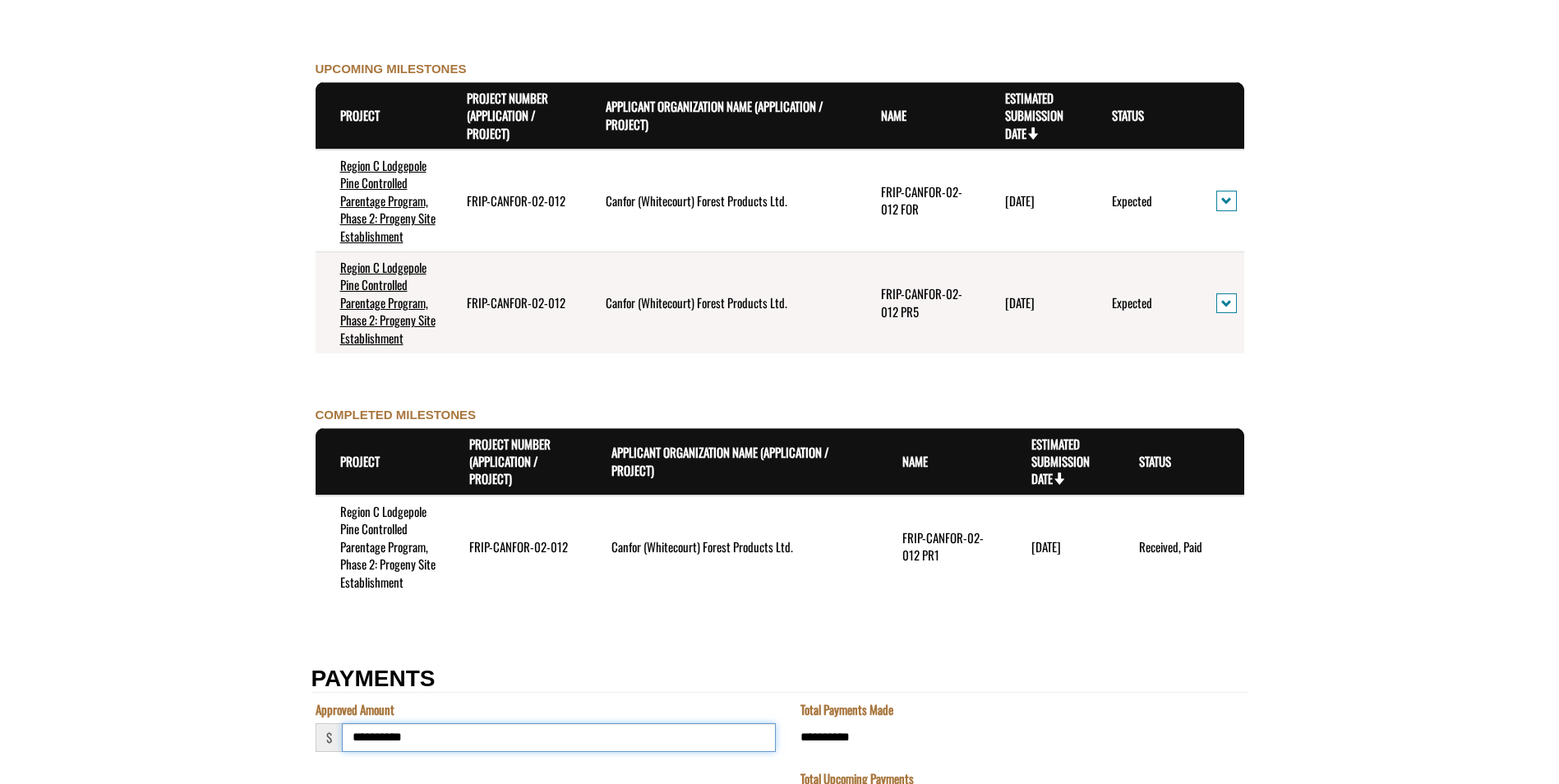
click at [663, 746] on input "**********" at bounding box center [558, 738] width 434 height 29
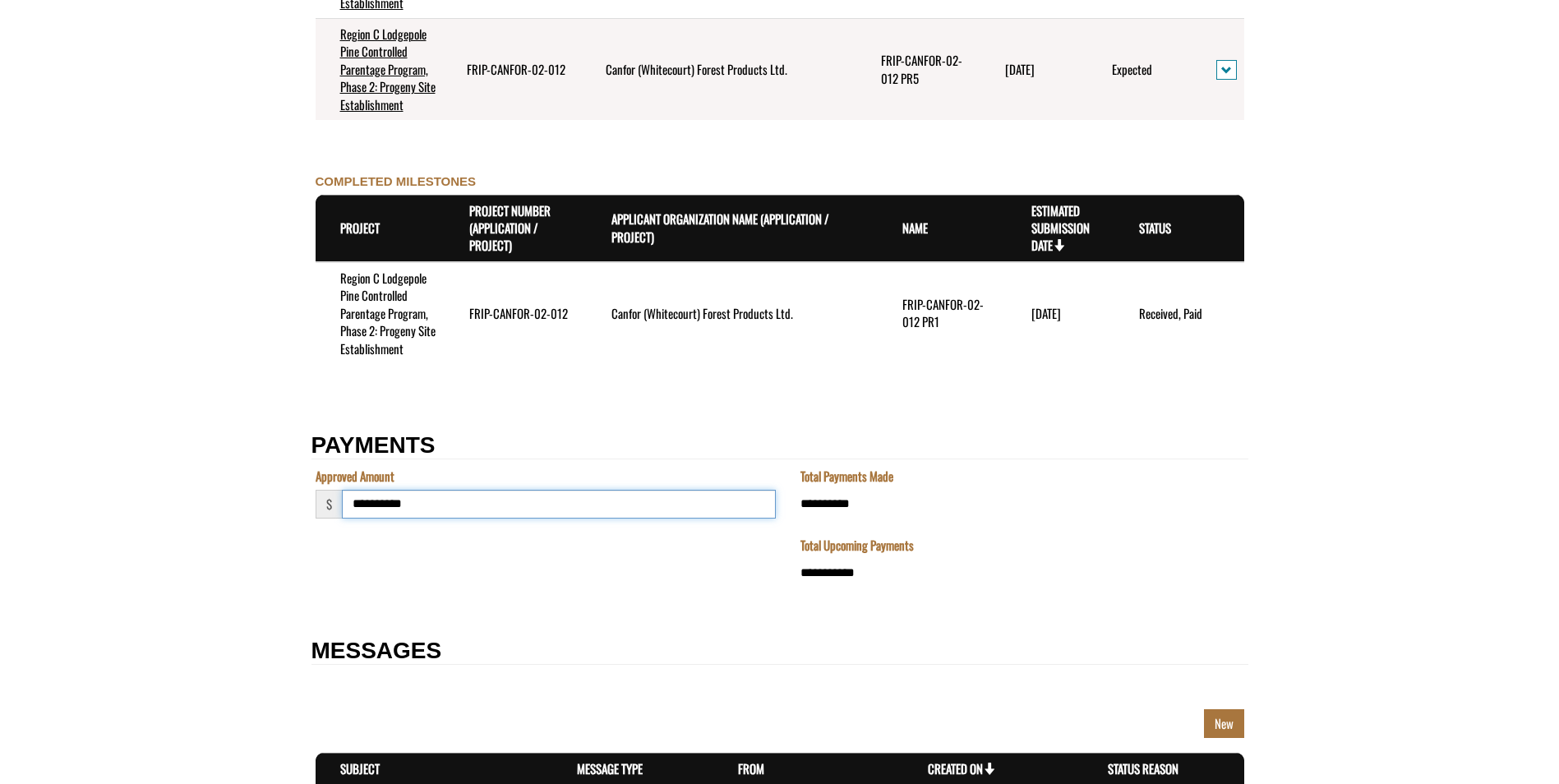
scroll to position [2355, 0]
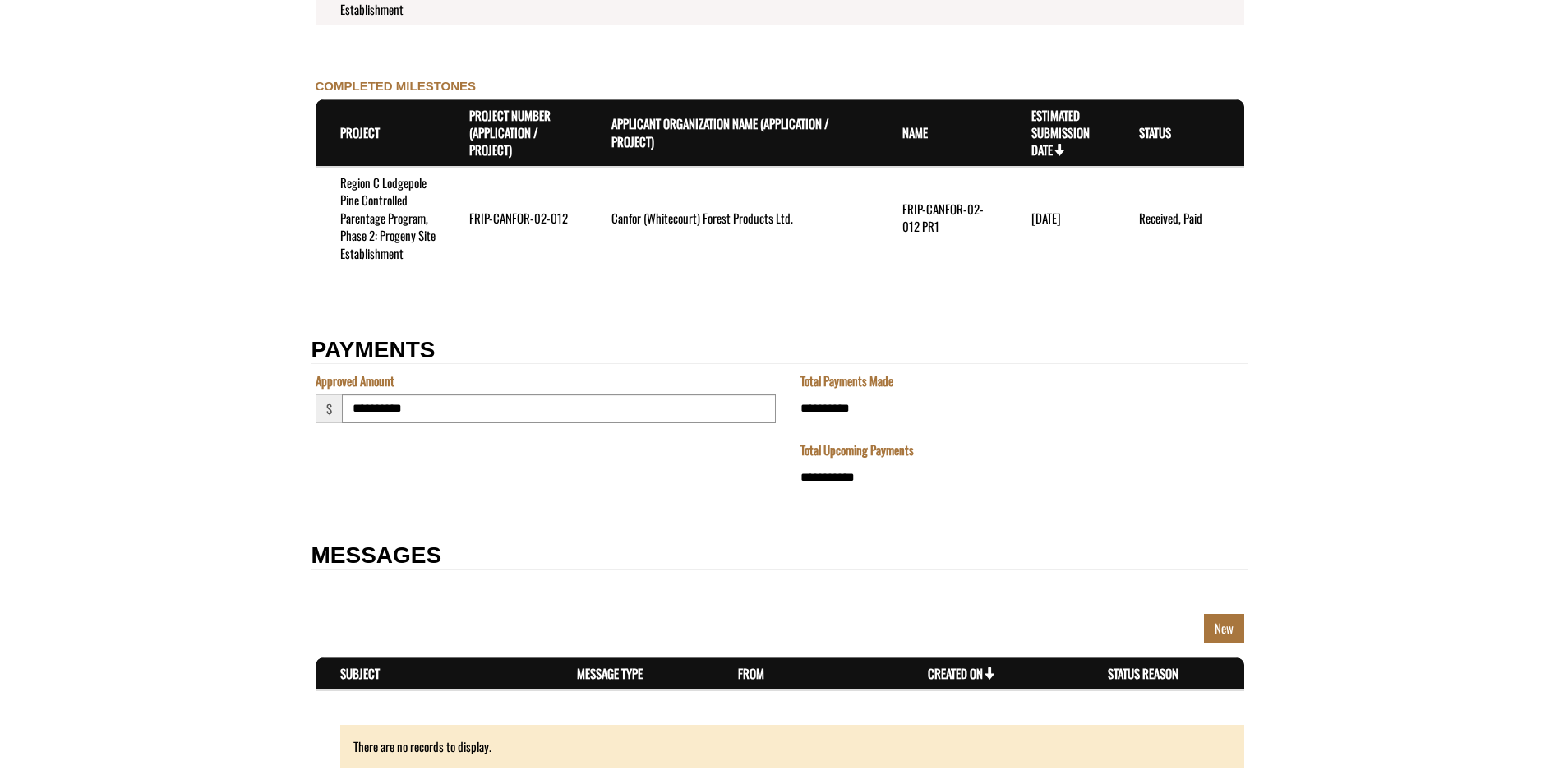
click at [720, 633] on div "New" at bounding box center [780, 632] width 928 height 36
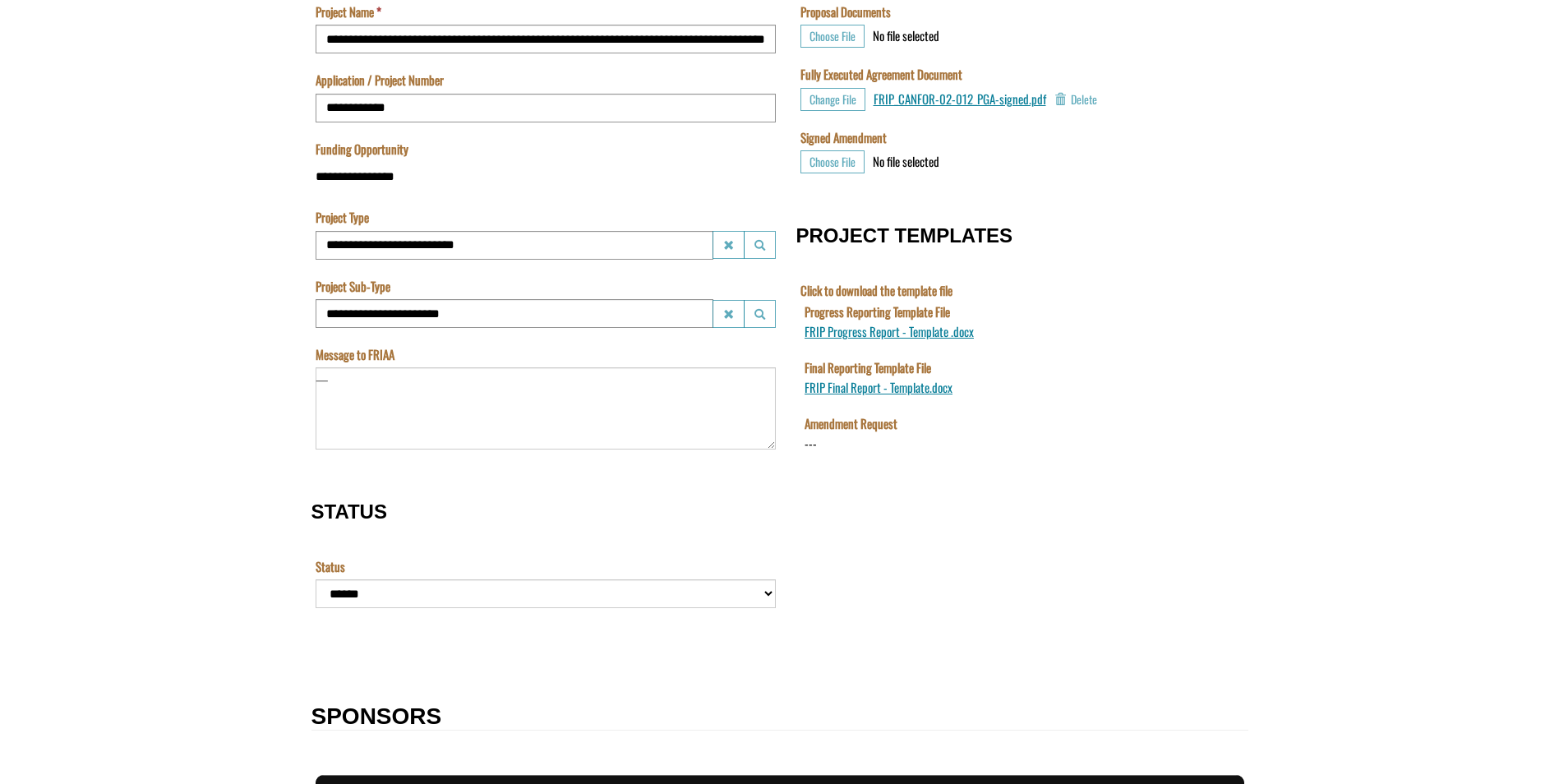
scroll to position [575, 0]
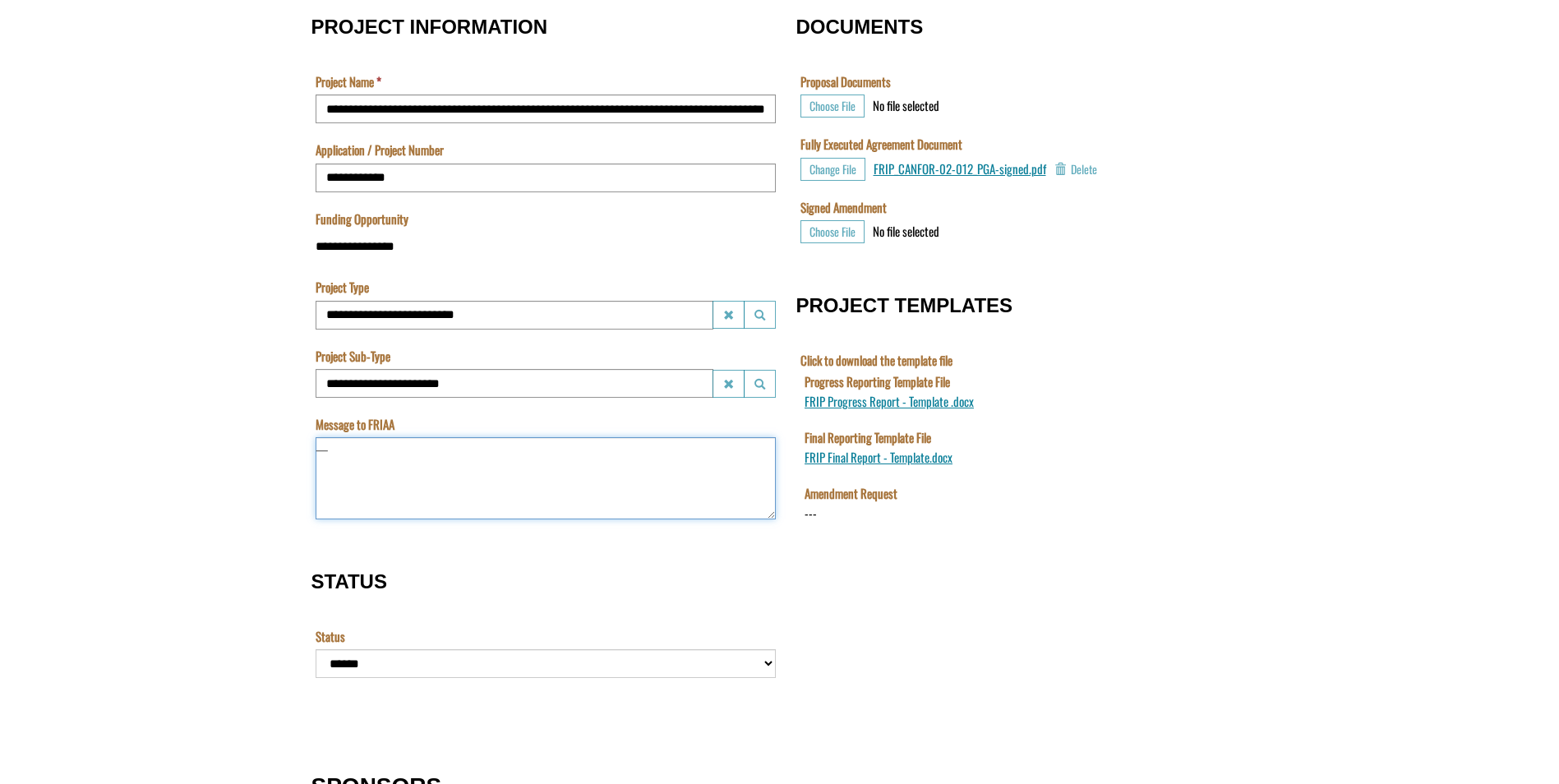
click at [357, 479] on textarea "Message to FRIAA" at bounding box center [545, 478] width 460 height 82
click at [338, 448] on textarea "Message to FRIAA" at bounding box center [545, 478] width 460 height 82
click at [331, 459] on textarea "Message to FRIAA" at bounding box center [545, 478] width 460 height 82
click at [471, 547] on div "**********" at bounding box center [545, 370] width 468 height 741
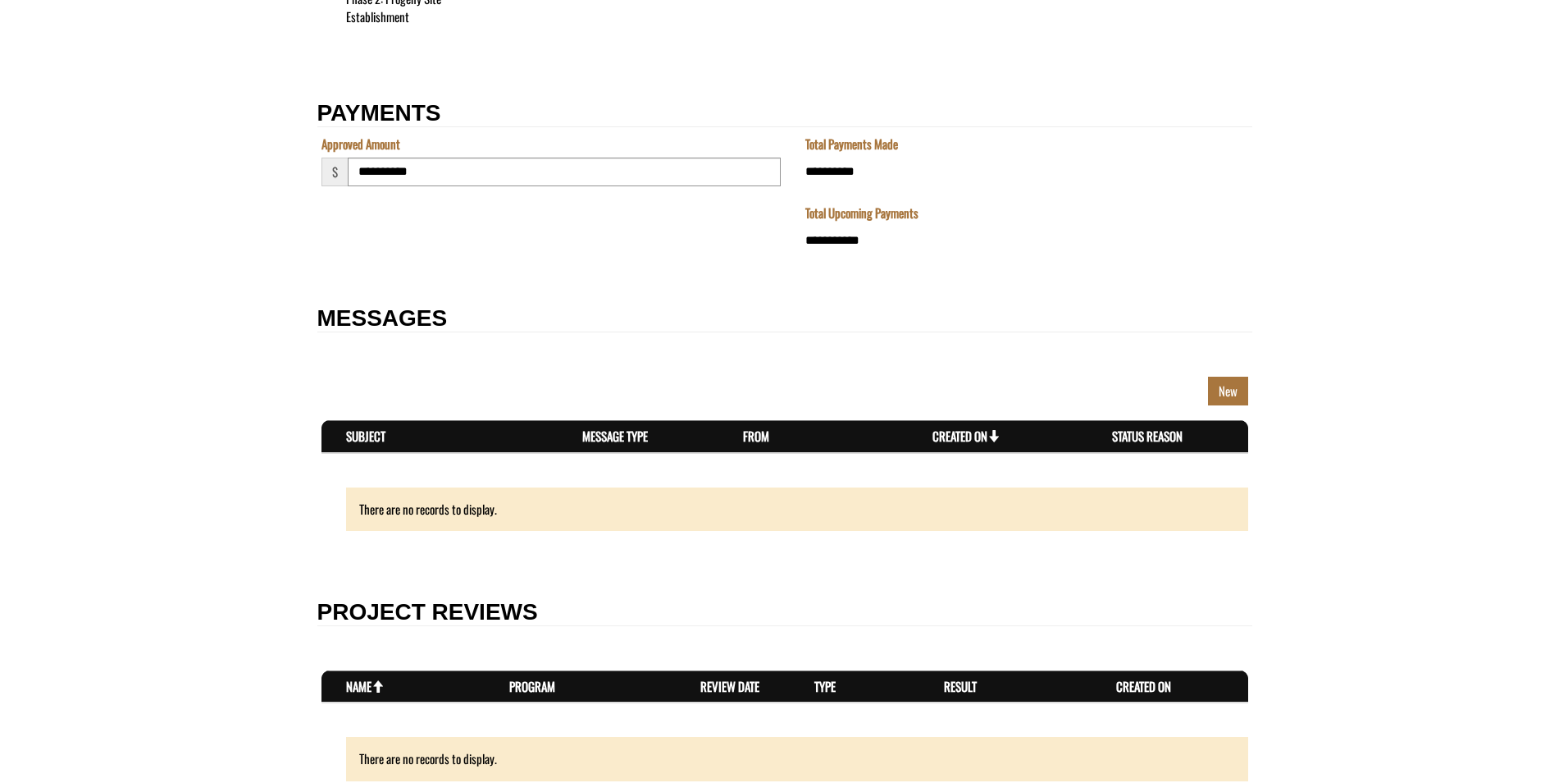
scroll to position [2625, 0]
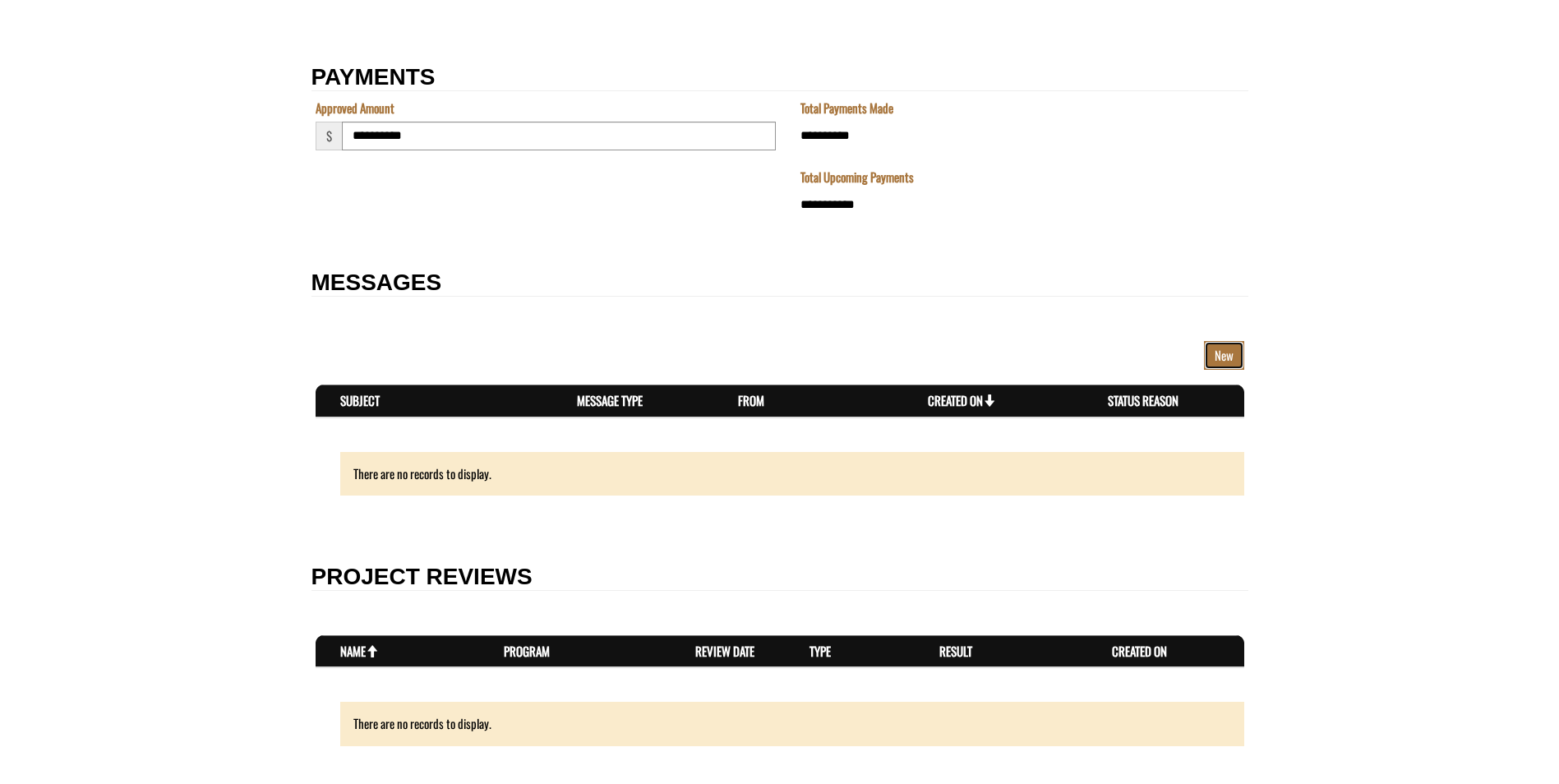
click at [1228, 358] on link "New" at bounding box center [1223, 355] width 40 height 29
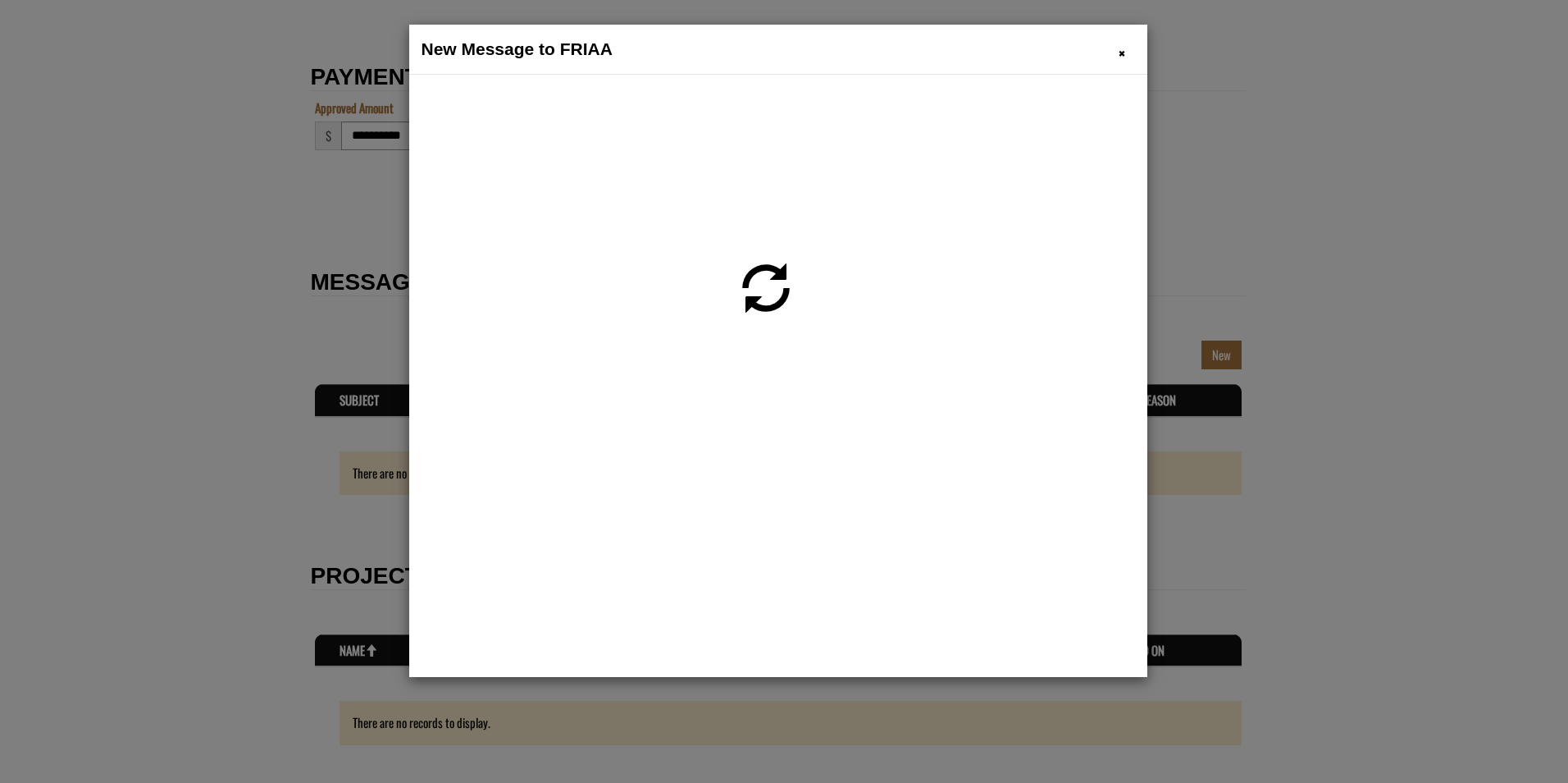
click at [761, 292] on span "Create dialog" at bounding box center [766, 288] width 50 height 58
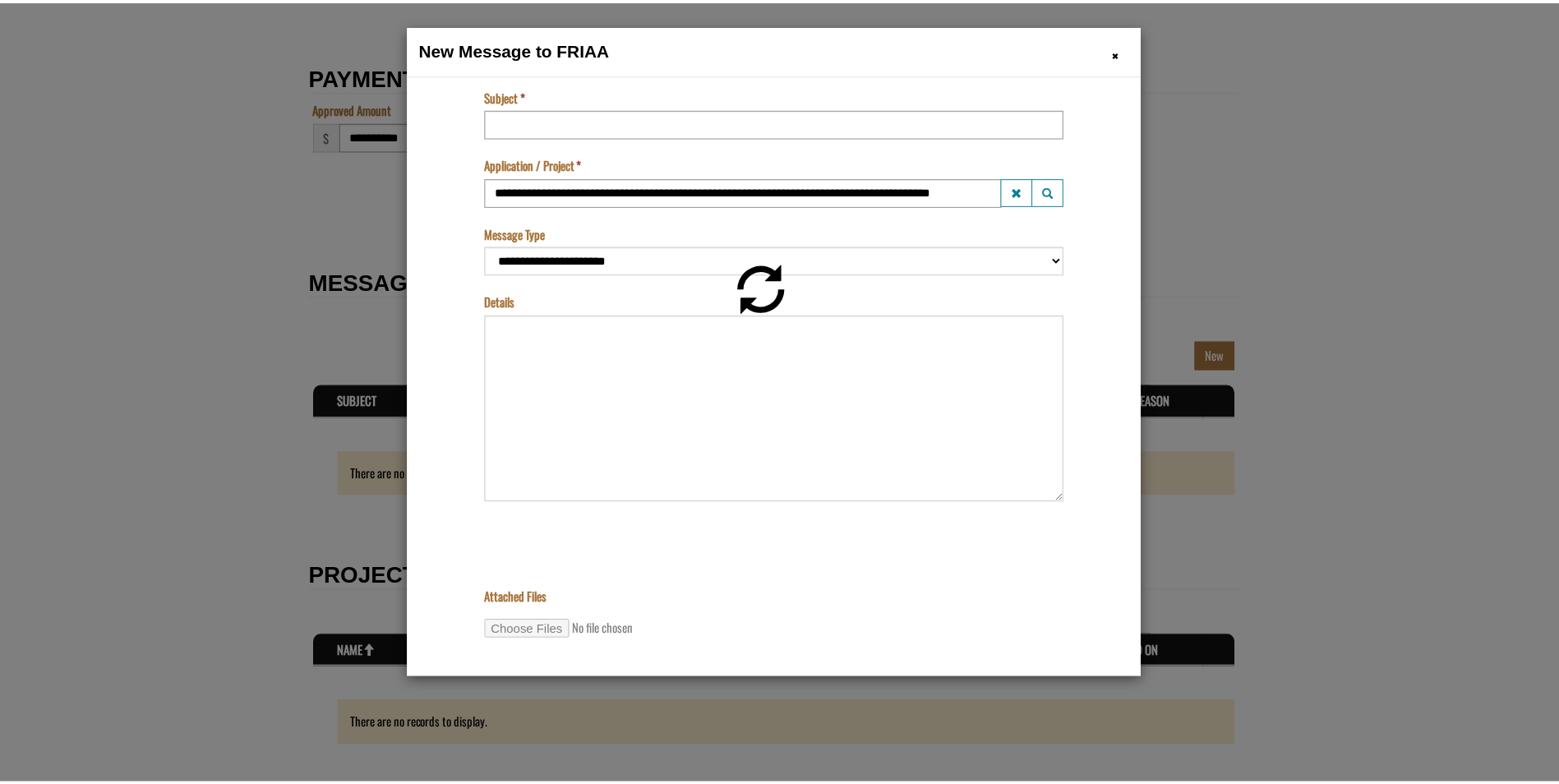
scroll to position [0, 0]
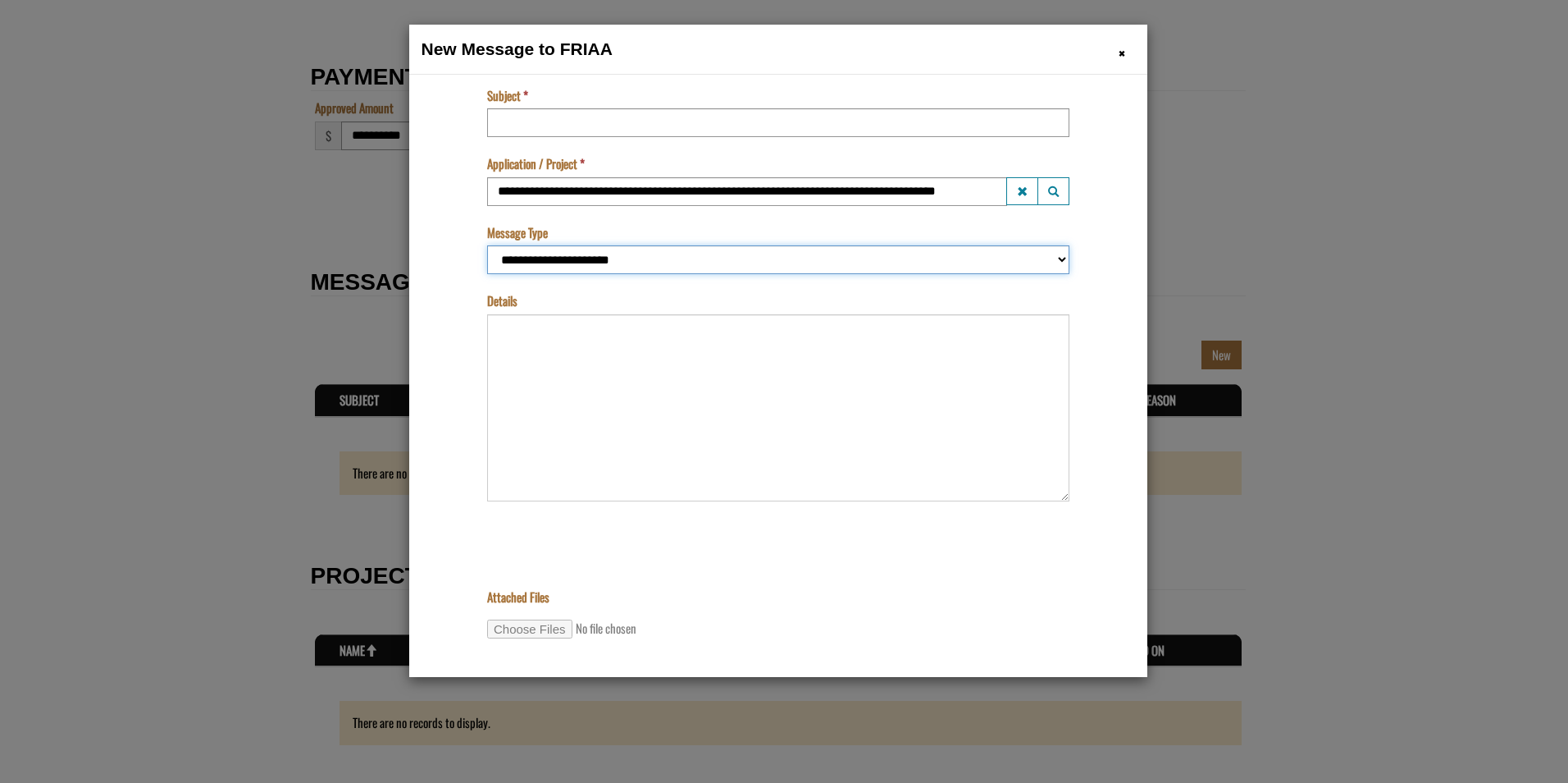
click at [1049, 261] on select "**********" at bounding box center [777, 259] width 582 height 29
click at [448, 321] on body "**********" at bounding box center [777, 374] width 714 height 574
click at [1115, 52] on h1 "New Message to FRIAA" at bounding box center [778, 49] width 714 height 25
click at [1119, 51] on span "×" at bounding box center [1122, 53] width 7 height 26
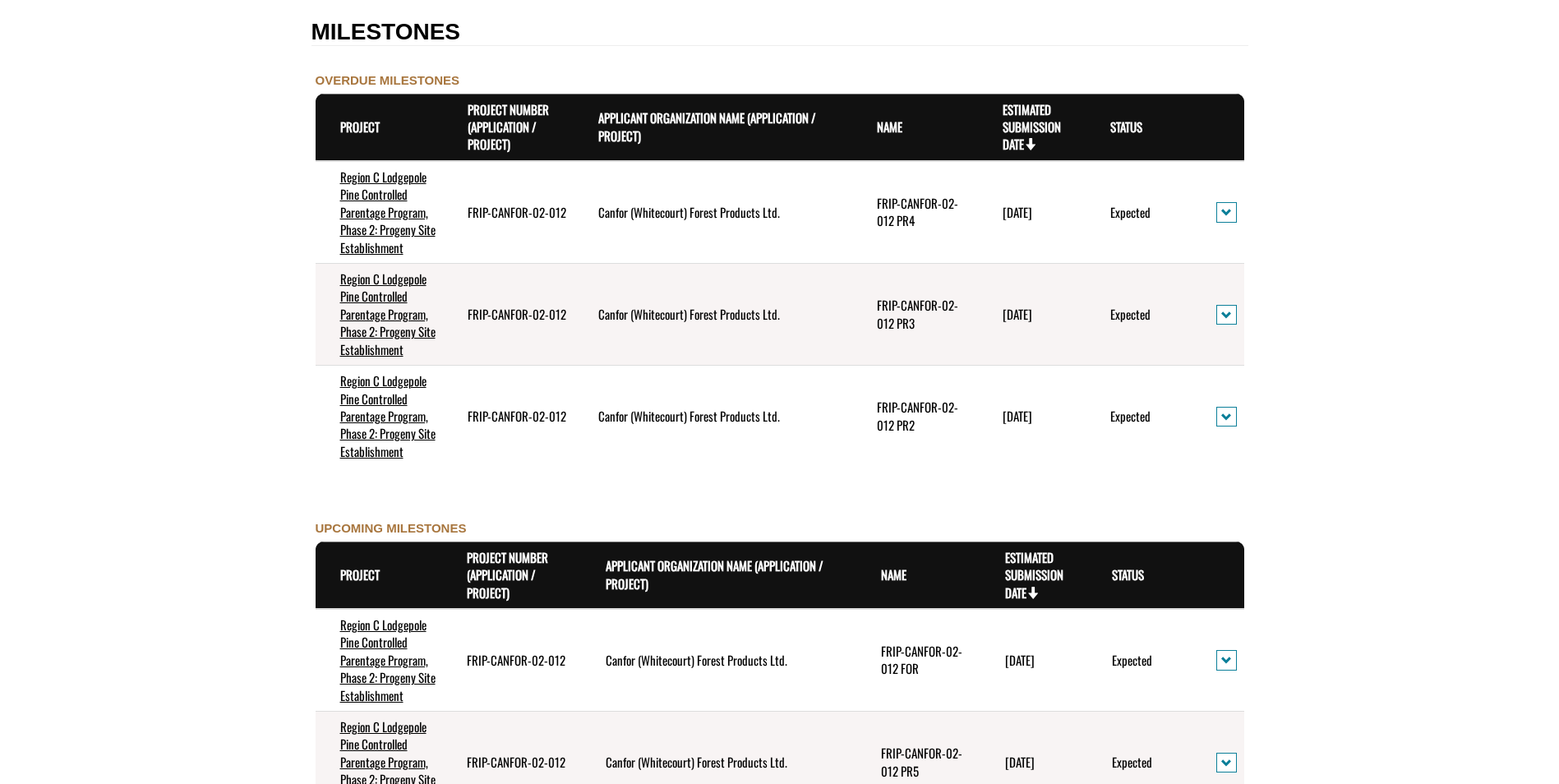
scroll to position [1560, 0]
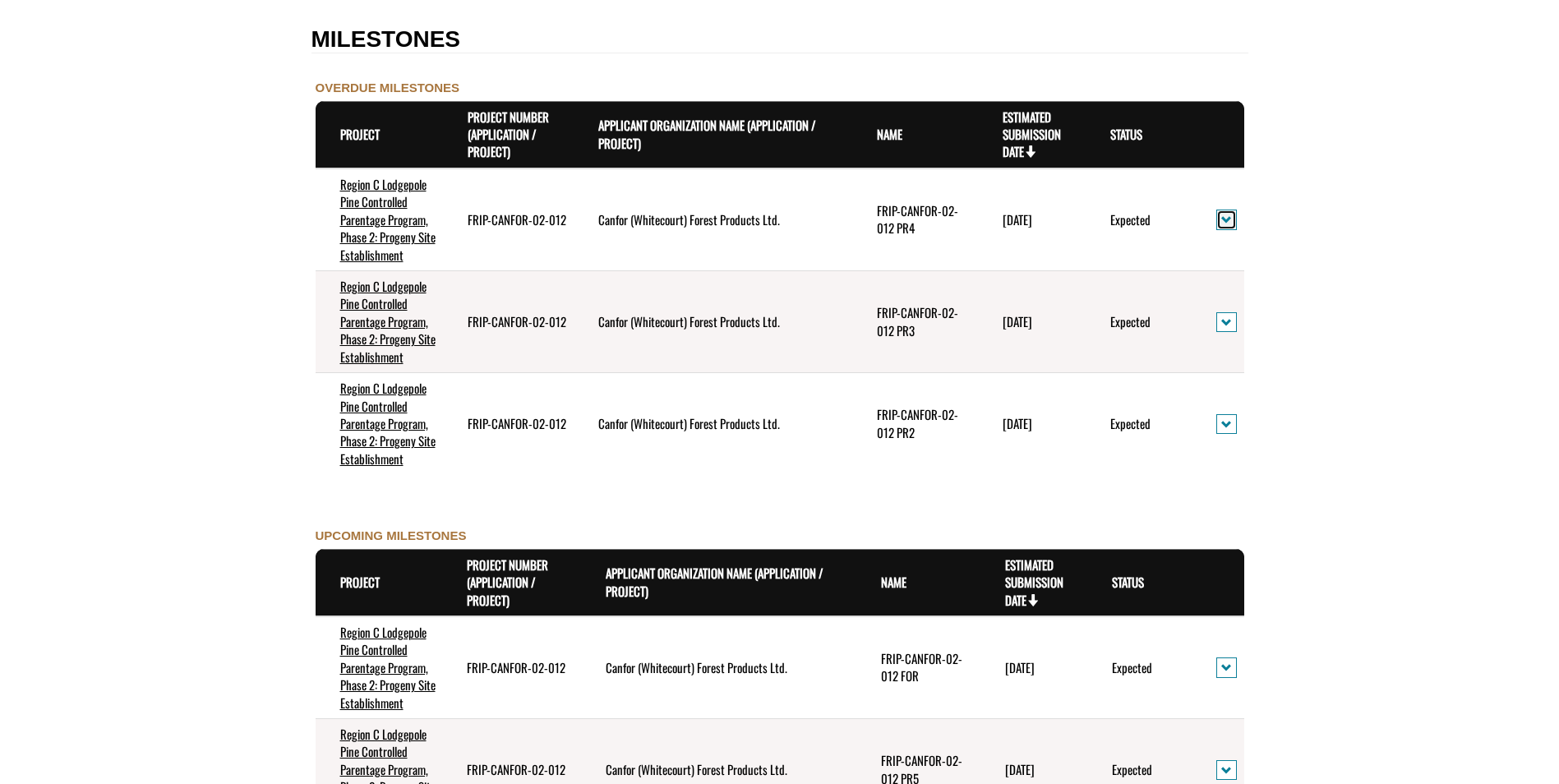
click at [1229, 222] on span "action menu" at bounding box center [1226, 220] width 10 height 12
click at [1246, 246] on link "View Details" at bounding box center [1282, 247] width 128 height 22
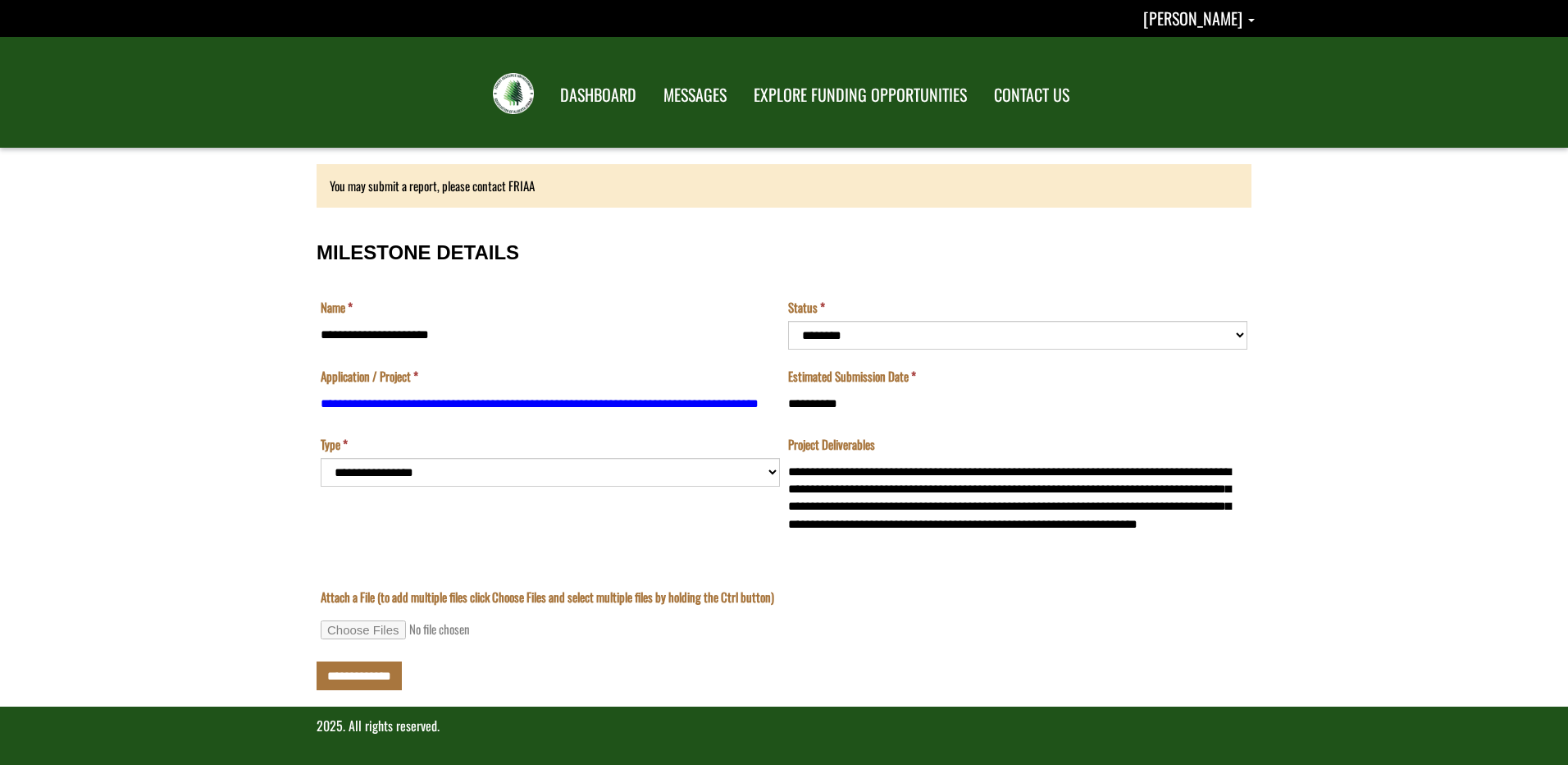
click at [769, 476] on td "**********" at bounding box center [549, 496] width 467 height 120
click at [774, 471] on td "**********" at bounding box center [549, 496] width 467 height 120
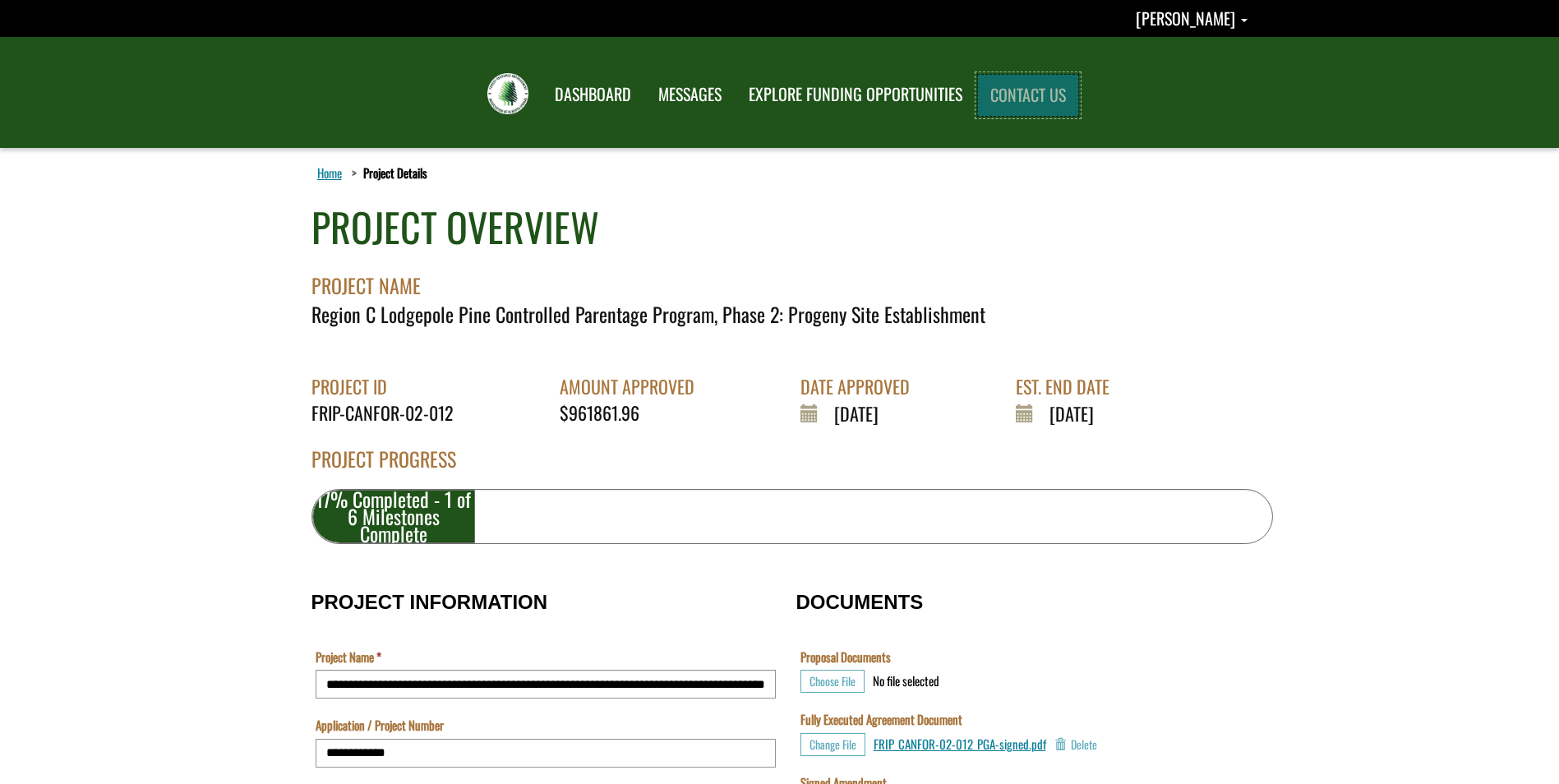
click at [1005, 98] on link "CONTACT US" at bounding box center [1027, 95] width 102 height 43
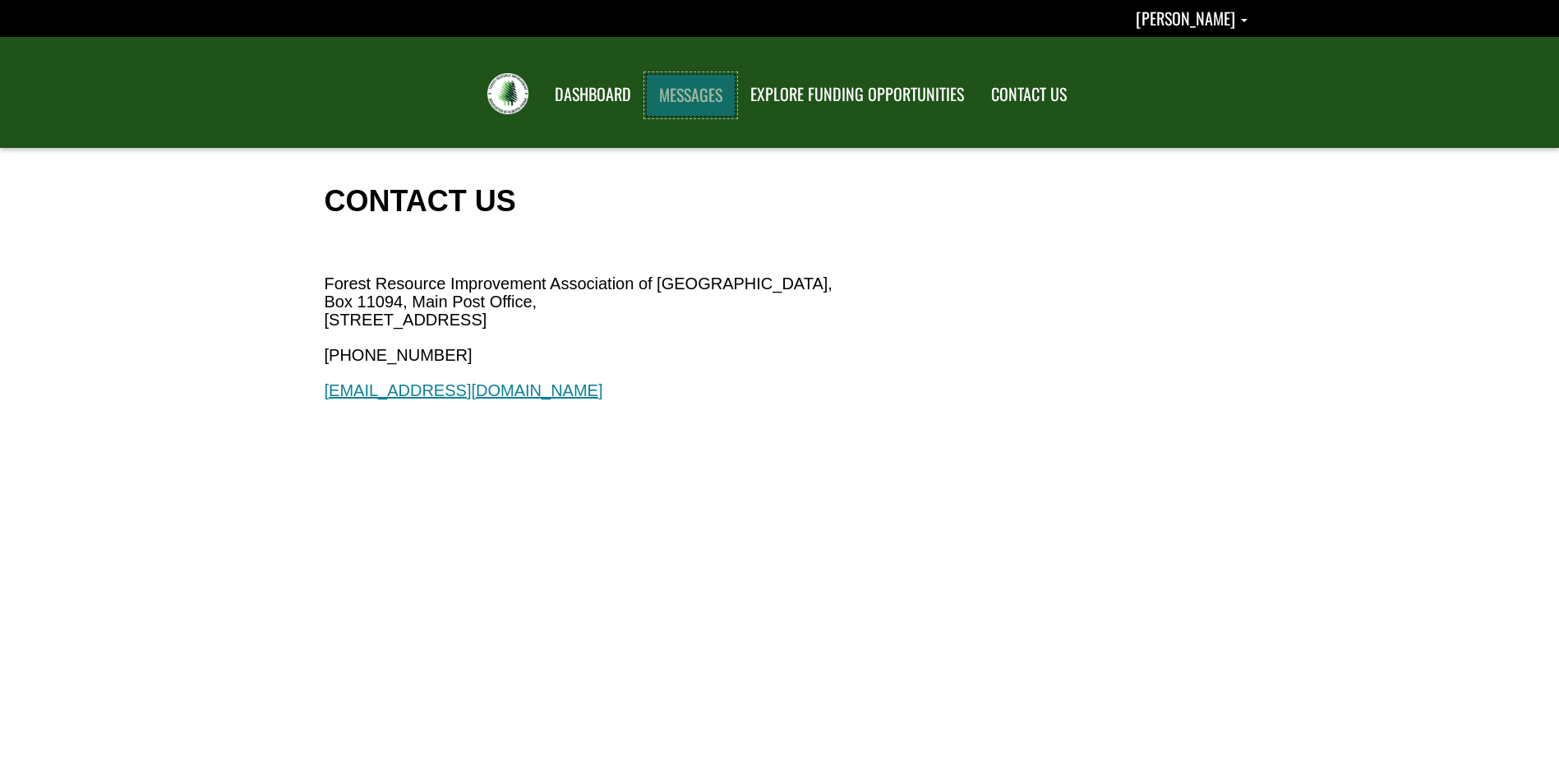
click at [712, 98] on link "MESSAGES" at bounding box center [690, 95] width 90 height 43
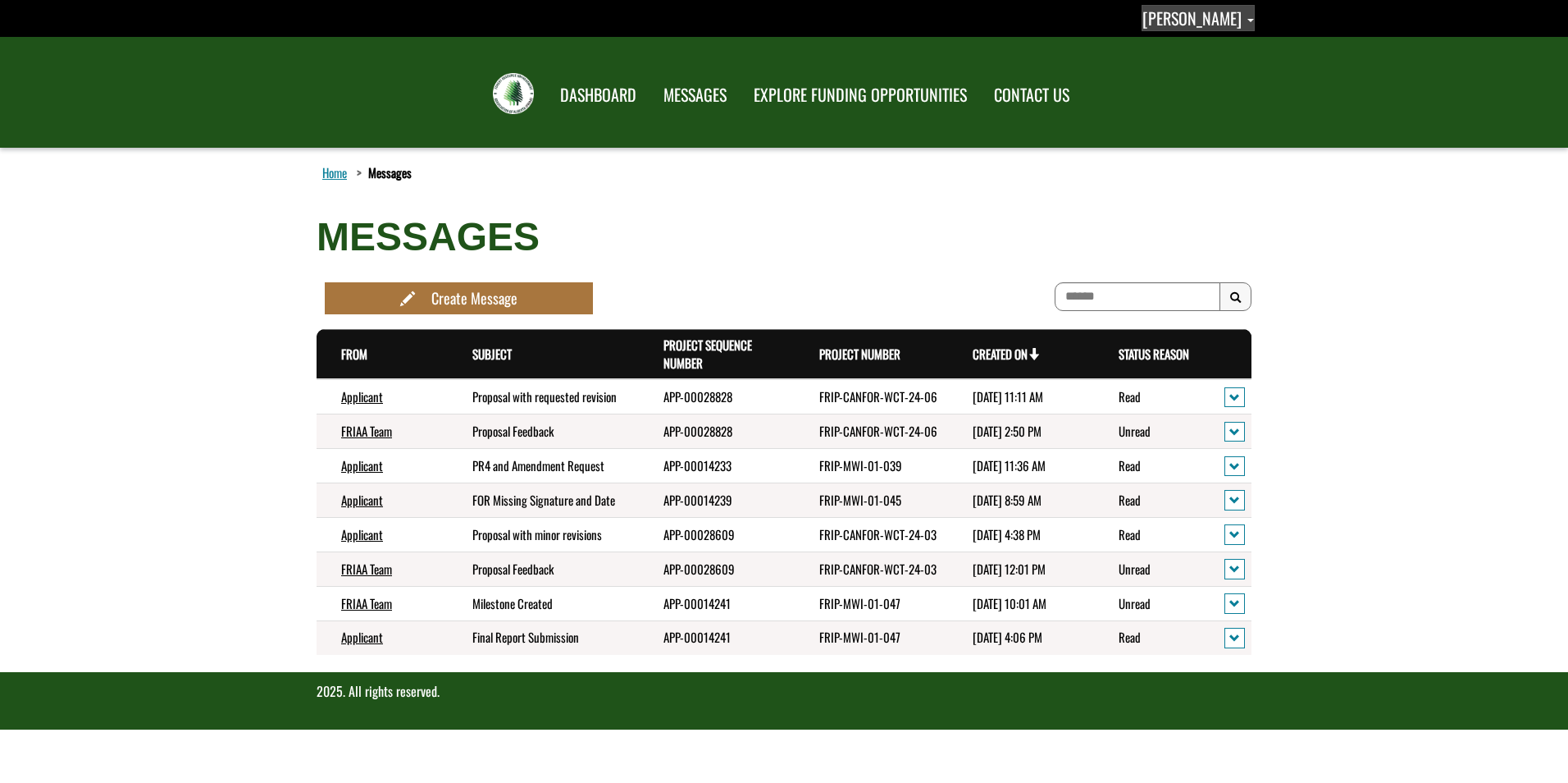
click at [1236, 17] on span "[PERSON_NAME]" at bounding box center [1192, 18] width 99 height 25
click at [927, 235] on h1 "MESSAGES" at bounding box center [784, 237] width 935 height 44
click at [506, 91] on img at bounding box center [514, 93] width 41 height 41
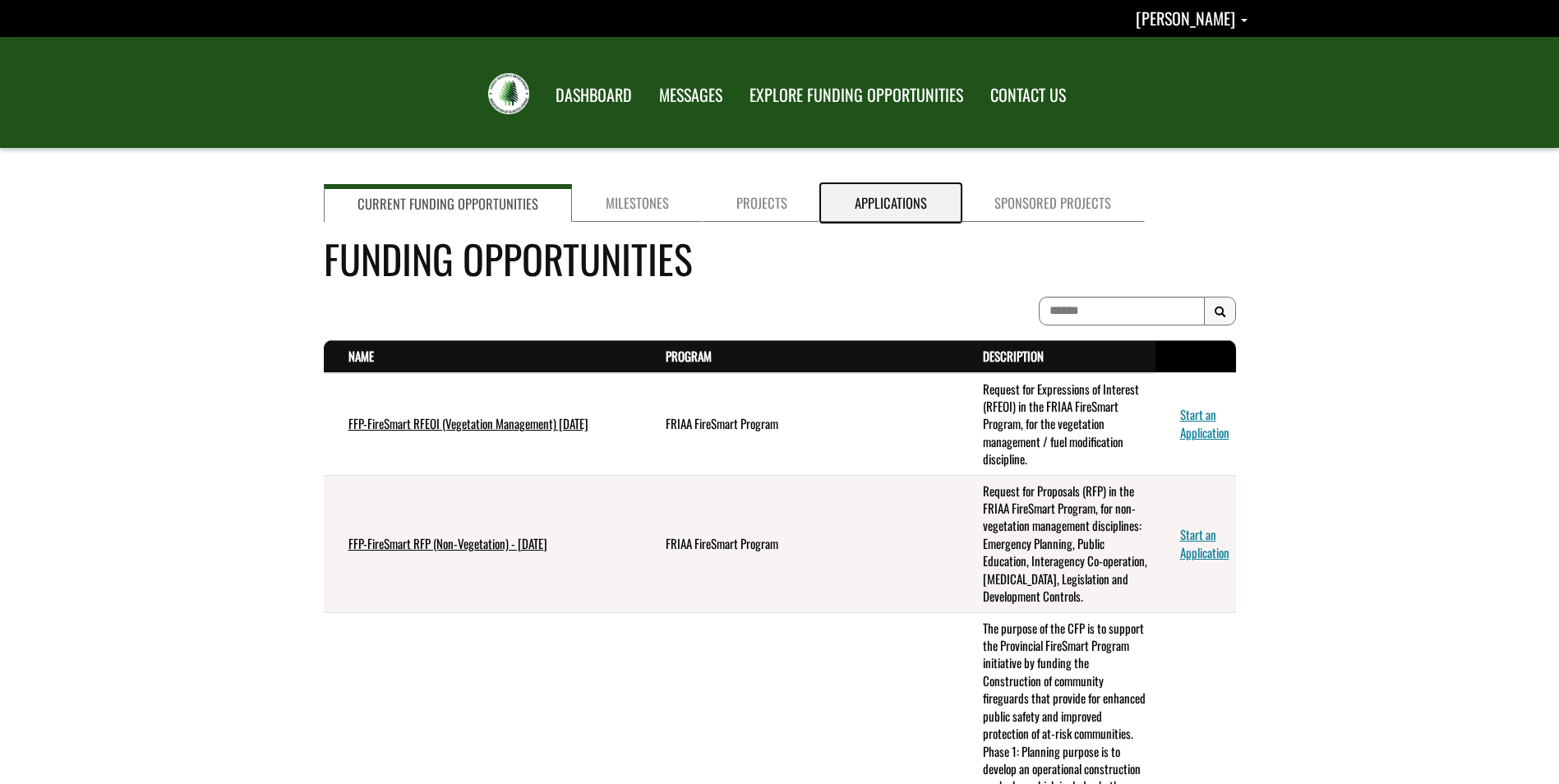
click at [891, 205] on link "Applications" at bounding box center [890, 203] width 140 height 38
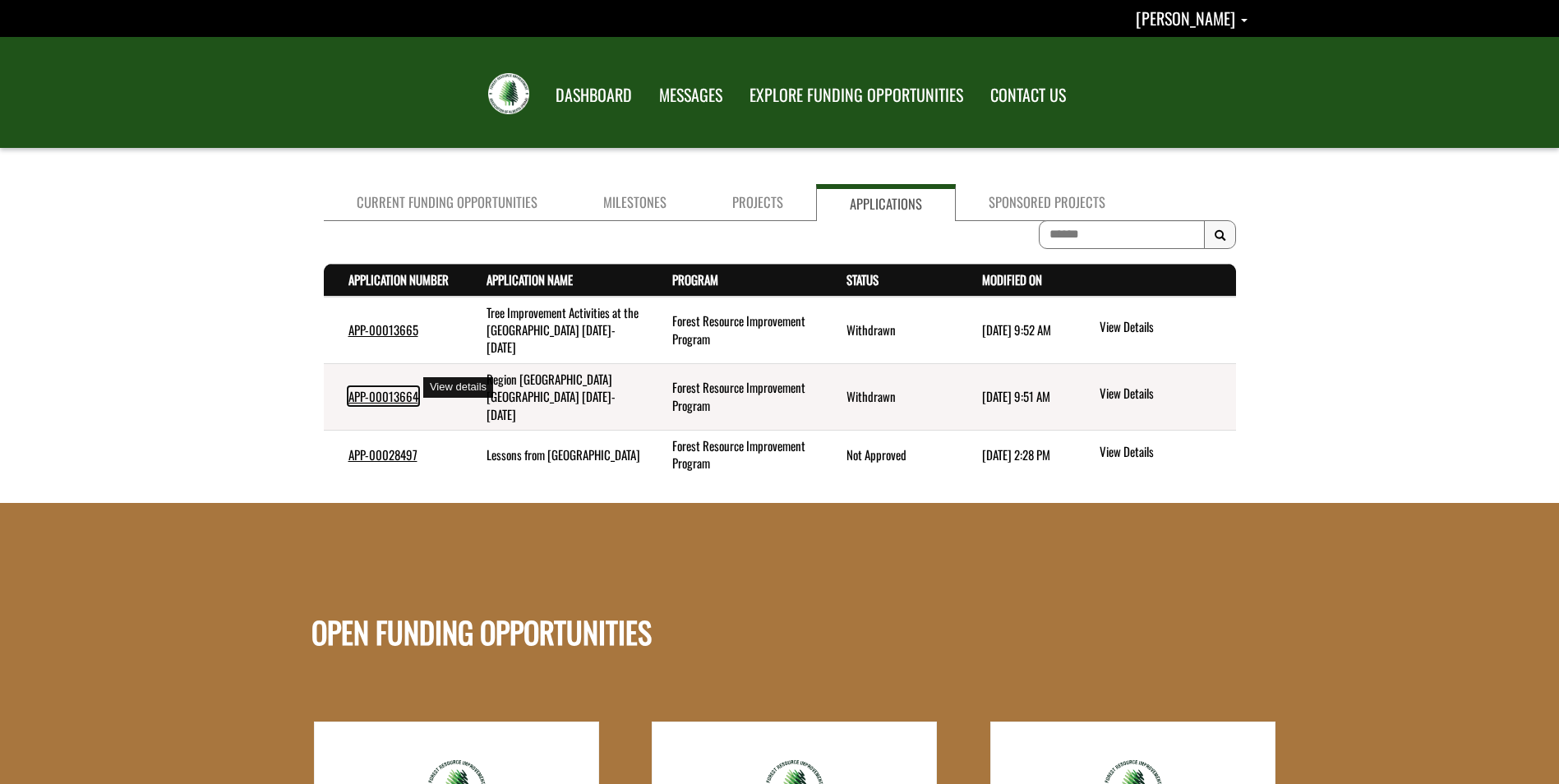
click at [385, 388] on link "APP-00013664" at bounding box center [384, 395] width 70 height 18
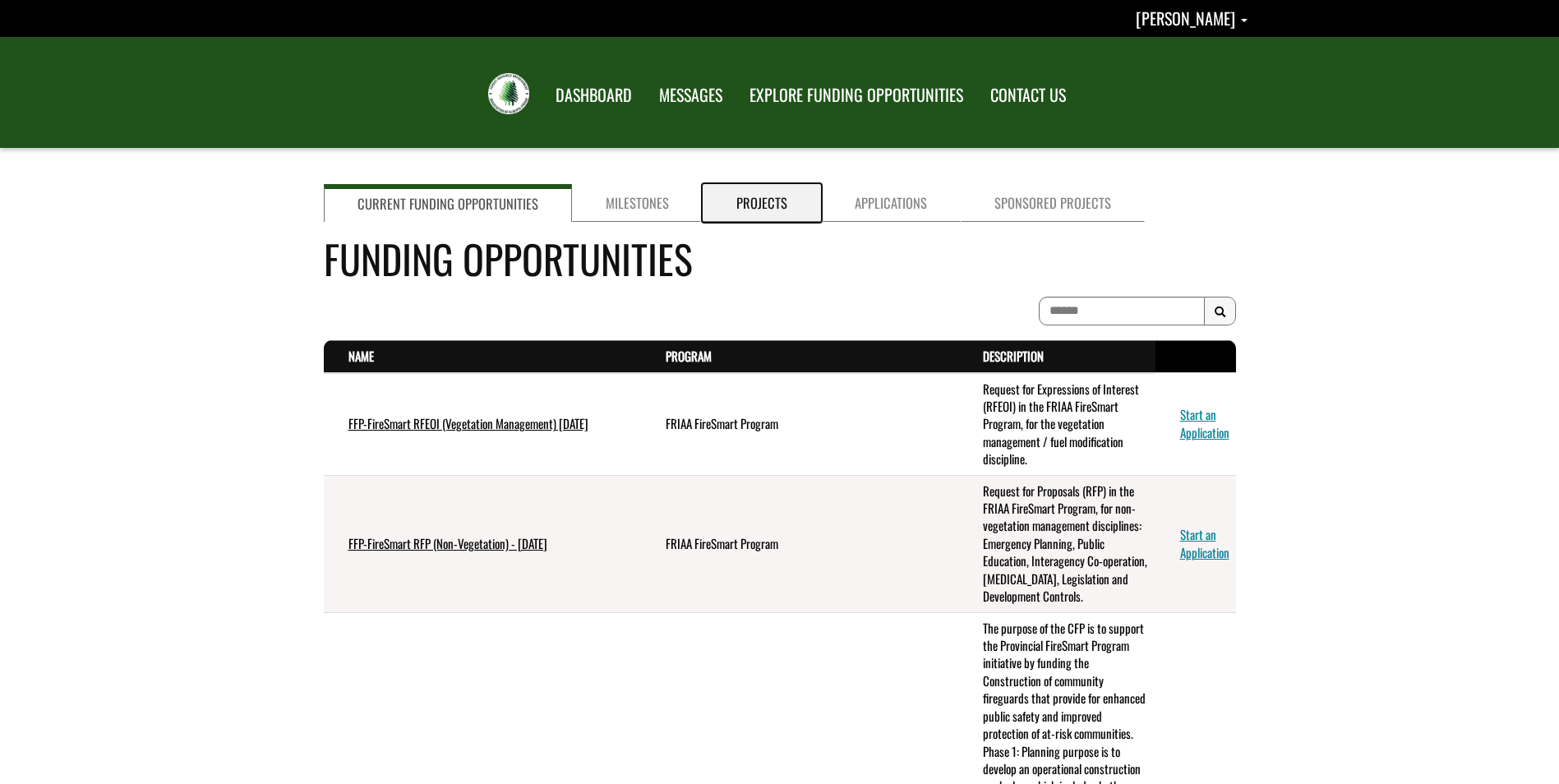
click at [762, 196] on link "Projects" at bounding box center [762, 203] width 118 height 38
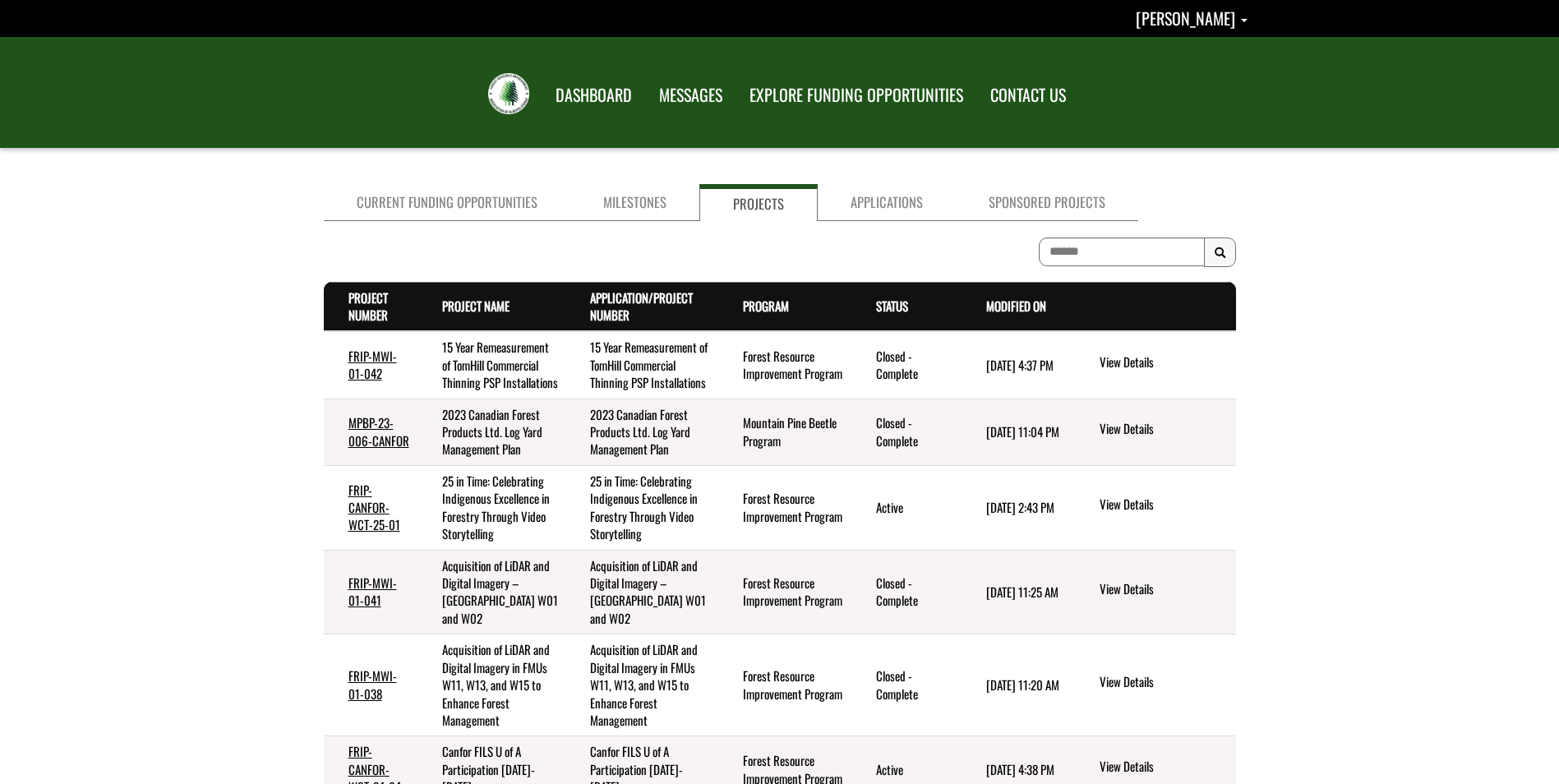
click at [889, 318] on th "Status . sort descending" at bounding box center [906, 306] width 110 height 50
click at [890, 300] on link "Status . sort descending" at bounding box center [891, 305] width 32 height 18
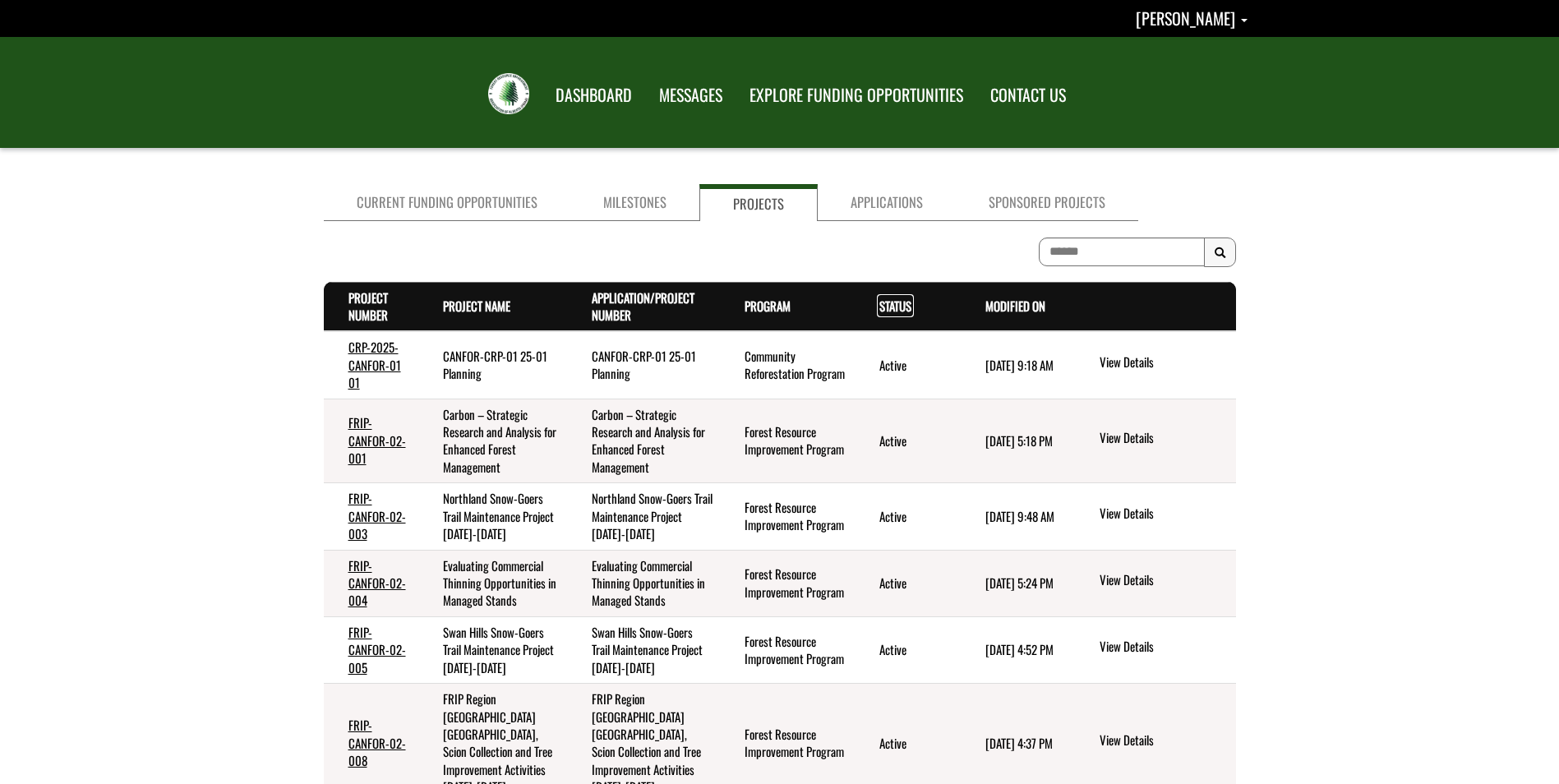
scroll to position [411, 0]
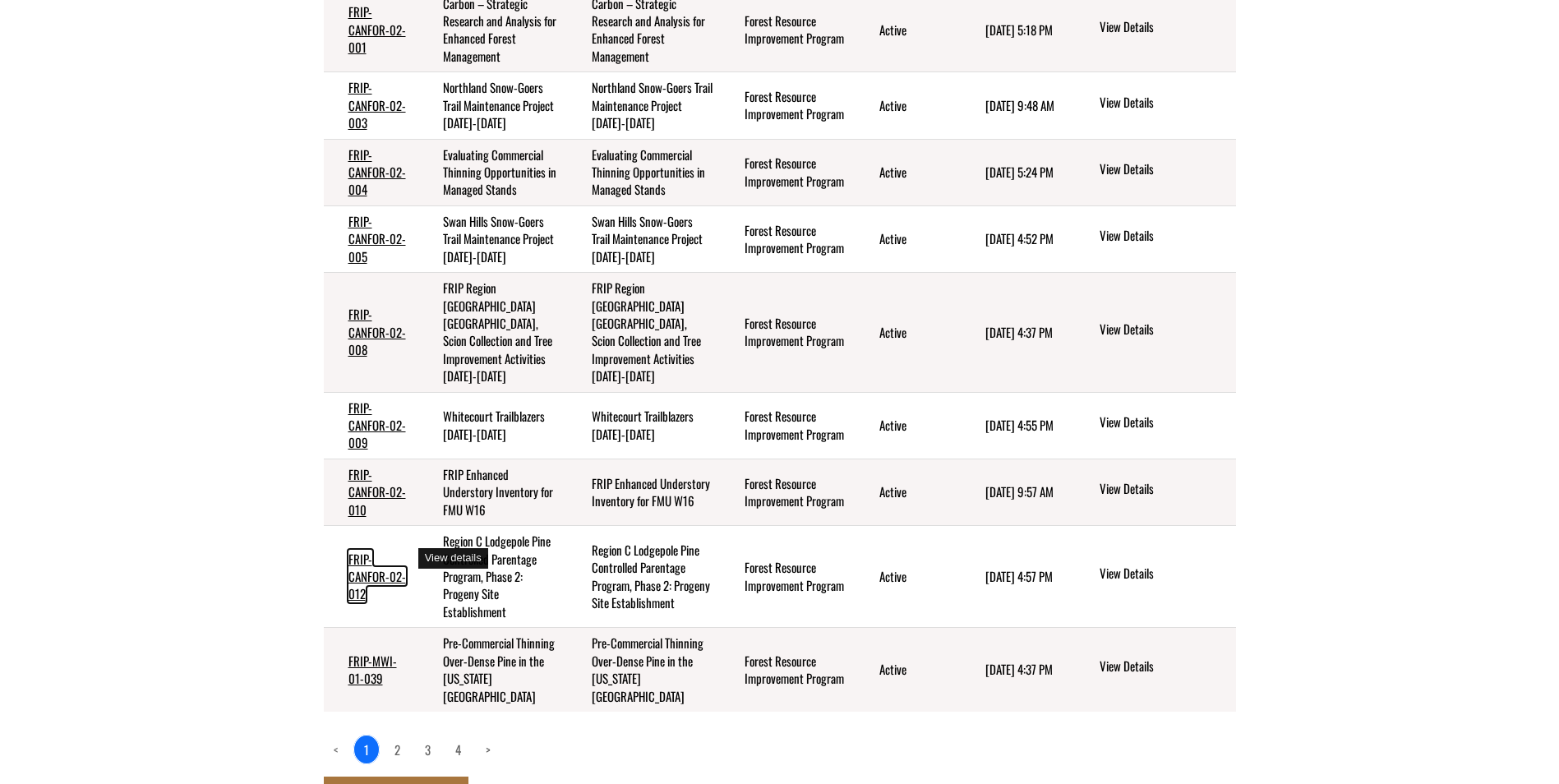
click at [371, 553] on link "FRIP-CANFOR-02-012" at bounding box center [377, 576] width 57 height 53
